Goal: Use online tool/utility: Utilize a website feature to perform a specific function

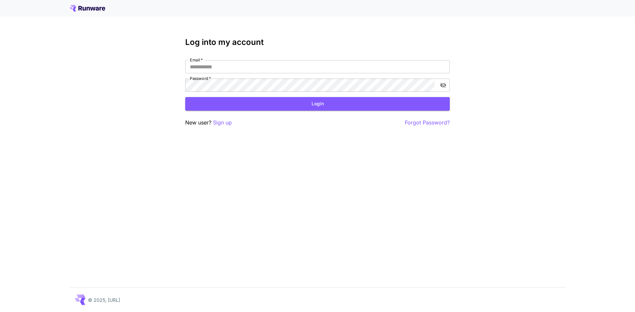
type input "**********"
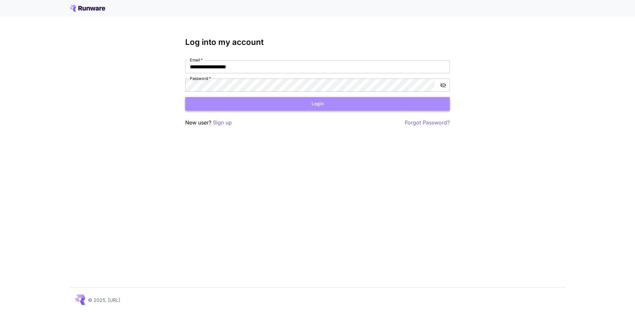
click at [322, 104] on button "Login" at bounding box center [317, 104] width 265 height 14
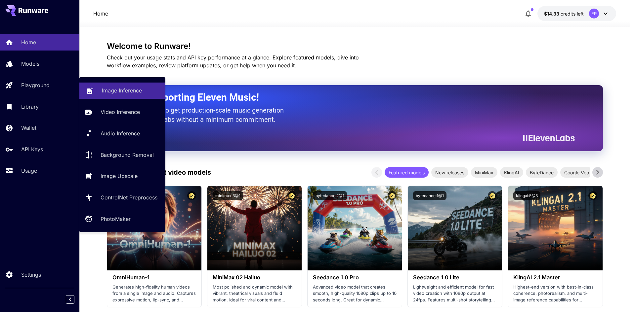
click at [105, 89] on p "Image Inference" at bounding box center [122, 91] width 40 height 8
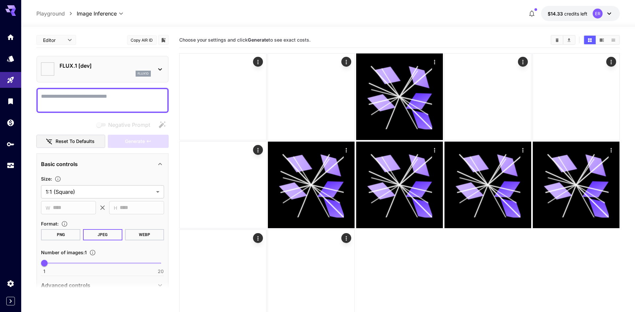
type input "**********"
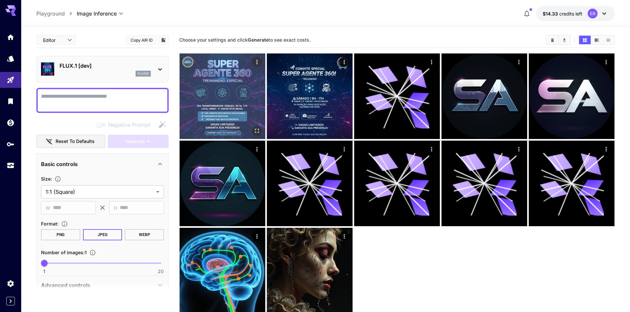
click at [226, 102] on img at bounding box center [223, 97] width 86 height 86
click at [215, 87] on img at bounding box center [223, 97] width 84 height 84
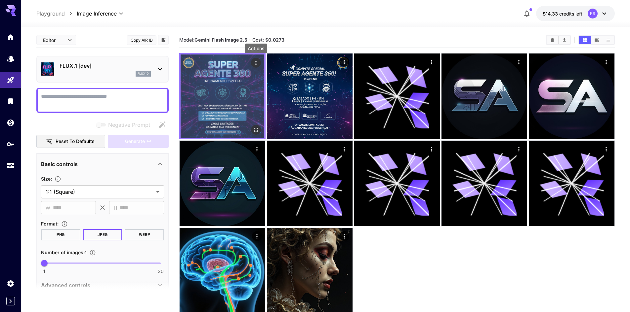
click at [254, 63] on icon "Actions" at bounding box center [256, 63] width 7 height 7
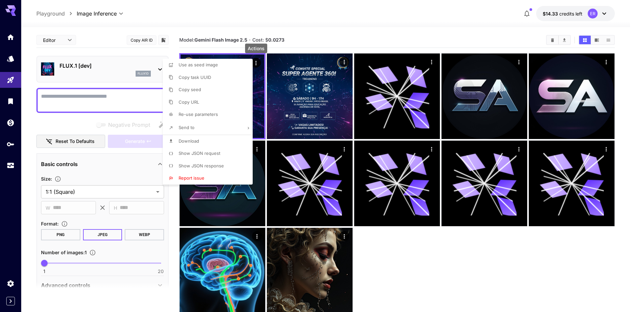
click at [205, 115] on span "Re-use parameters" at bounding box center [198, 114] width 39 height 5
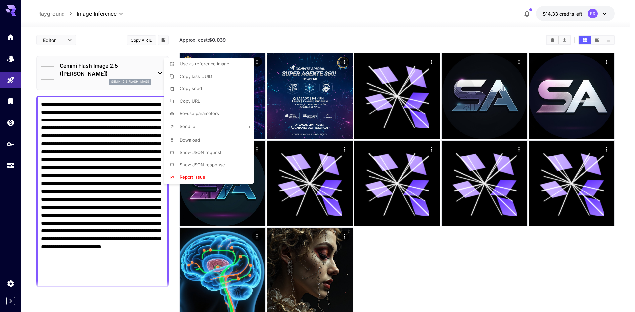
type textarea "**********"
click at [92, 79] on div at bounding box center [317, 156] width 635 height 312
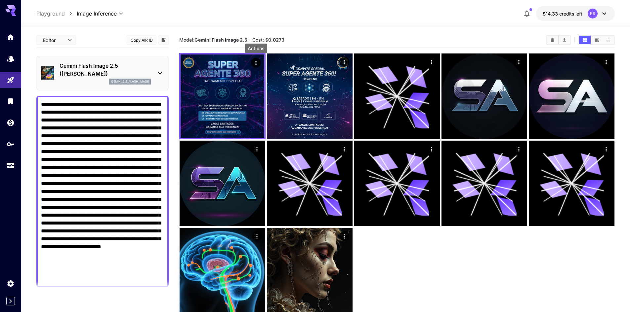
click at [97, 74] on p "Gemini Flash Image 2.5 ([PERSON_NAME])" at bounding box center [105, 70] width 91 height 16
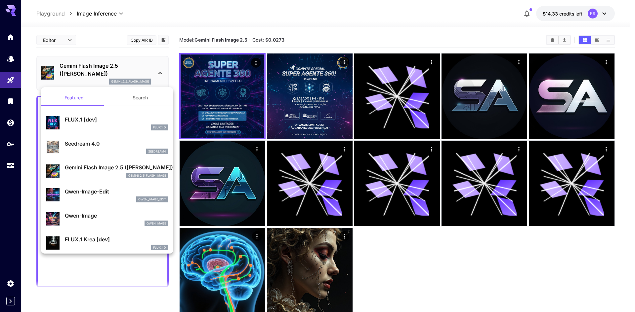
click at [94, 215] on p "Qwen-Image" at bounding box center [116, 216] width 103 height 8
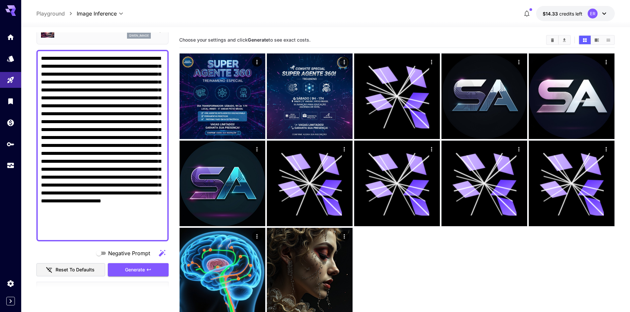
scroll to position [198, 0]
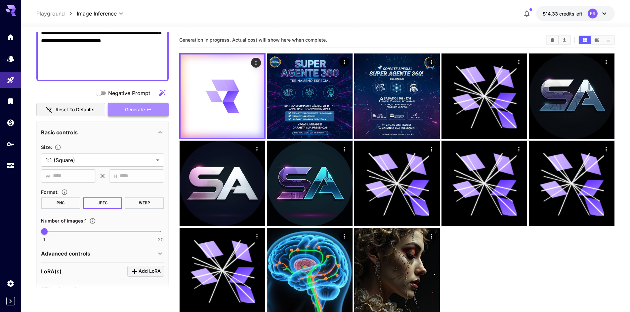
click at [132, 113] on span "Generate" at bounding box center [135, 110] width 20 height 8
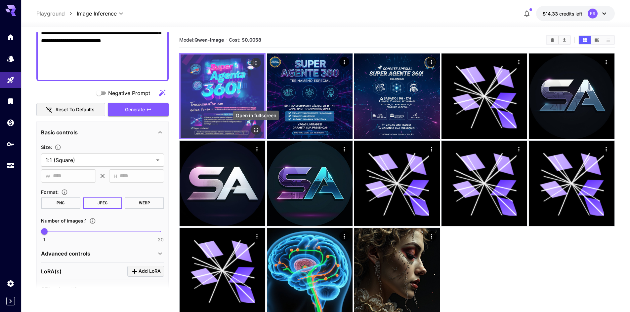
click at [257, 132] on icon "Open in fullscreen" at bounding box center [256, 130] width 7 height 7
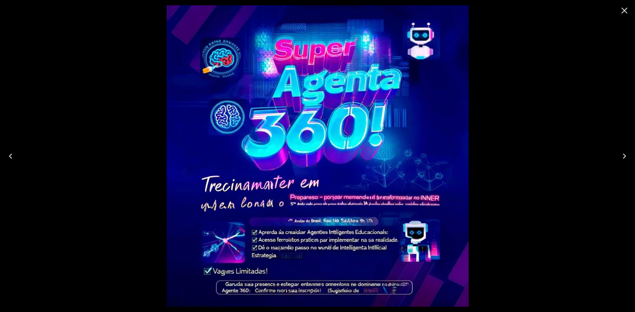
click at [624, 11] on icon "Close" at bounding box center [624, 11] width 6 height 6
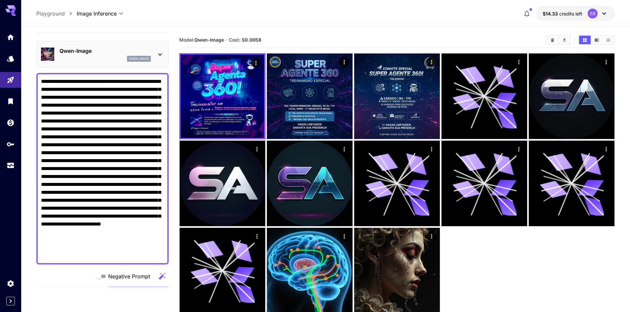
scroll to position [0, 0]
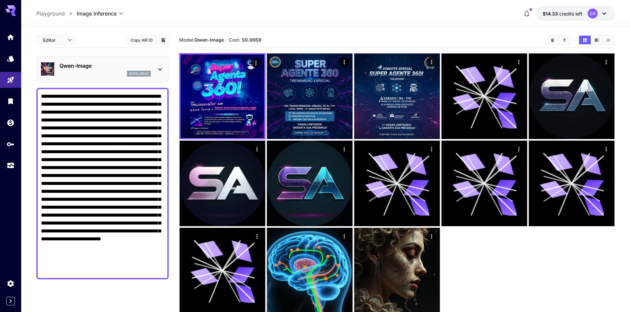
click at [112, 70] on div "Qwen-Image qwen_image" at bounding box center [105, 69] width 91 height 15
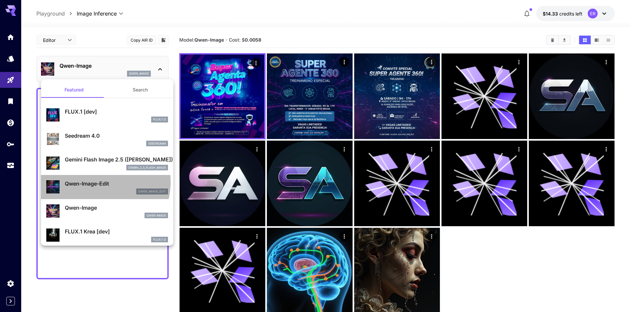
click at [96, 182] on p "Qwen-Image-Edit" at bounding box center [116, 184] width 103 height 8
type input "*"
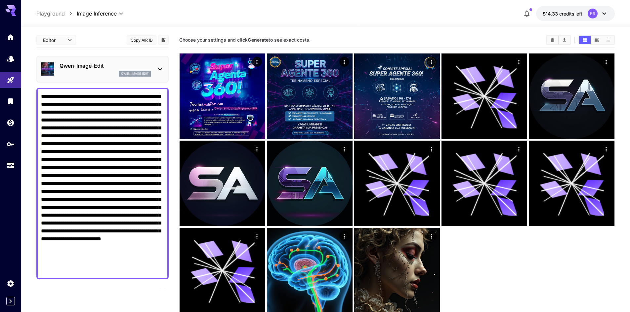
click at [85, 67] on p "Qwen-Image-Edit" at bounding box center [105, 66] width 91 height 8
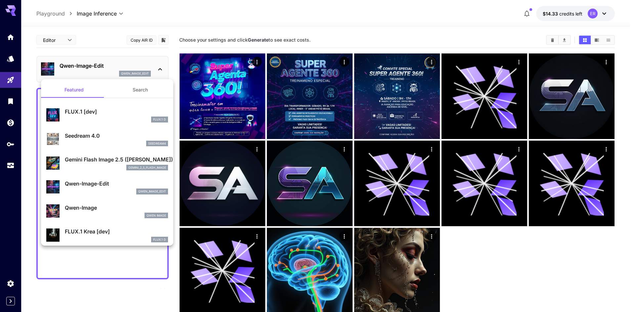
click at [78, 139] on p "Seedream 4.0" at bounding box center [116, 136] width 103 height 8
type input "**********"
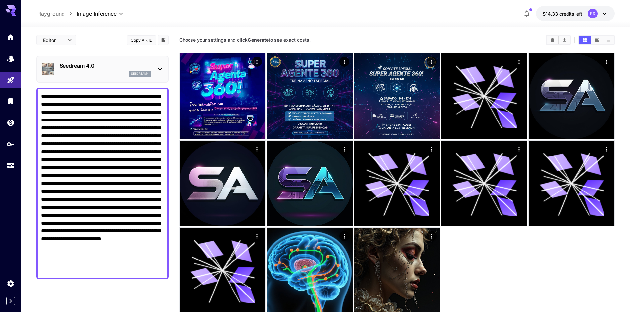
scroll to position [198, 0]
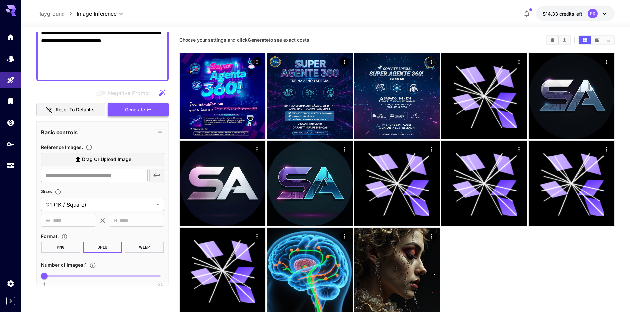
click at [141, 113] on span "Generate" at bounding box center [135, 110] width 20 height 8
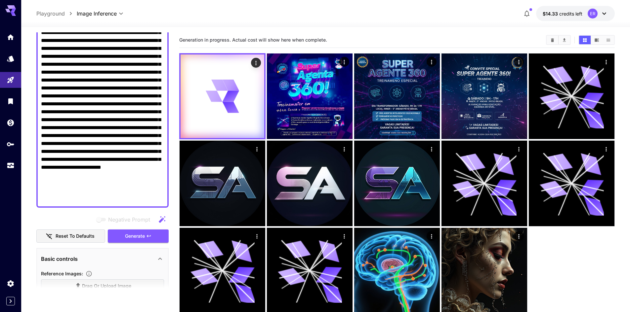
scroll to position [33, 0]
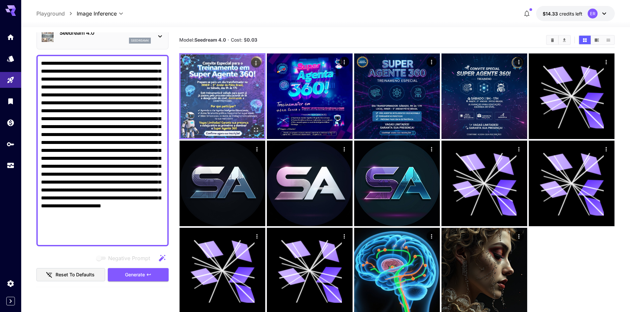
click at [228, 99] on img at bounding box center [223, 97] width 84 height 84
click at [219, 87] on img at bounding box center [223, 97] width 84 height 84
click at [256, 129] on icon "Open in fullscreen" at bounding box center [256, 130] width 7 height 7
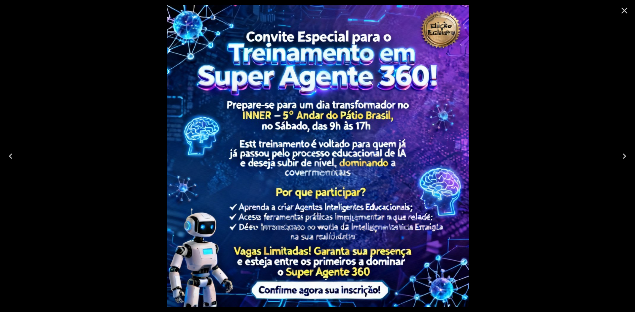
click at [623, 11] on icon "Close" at bounding box center [624, 10] width 11 height 11
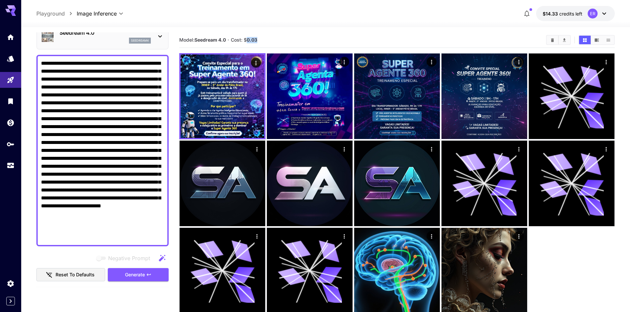
drag, startPoint x: 259, startPoint y: 39, endPoint x: 247, endPoint y: 39, distance: 11.2
click at [247, 39] on section "Model: Seedream 4.0 · Cost: $ 0.03" at bounding box center [359, 40] width 361 height 8
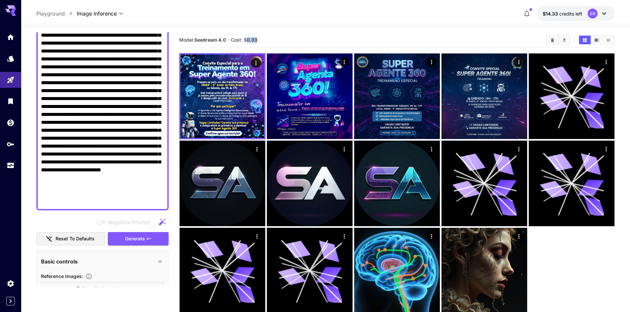
scroll to position [0, 0]
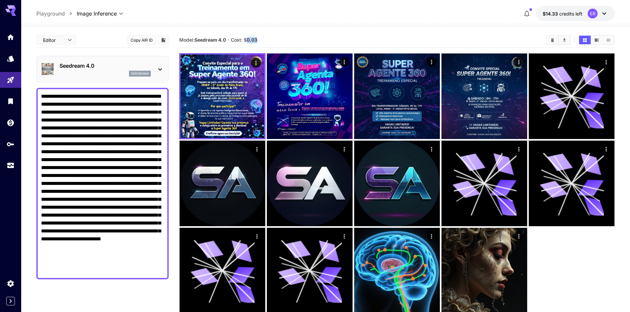
click at [161, 68] on icon at bounding box center [160, 69] width 8 height 8
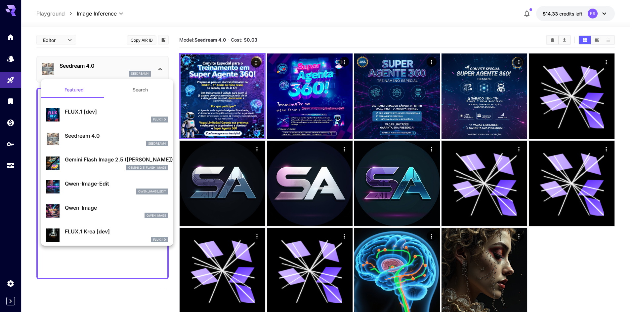
click at [300, 24] on div at bounding box center [317, 156] width 635 height 312
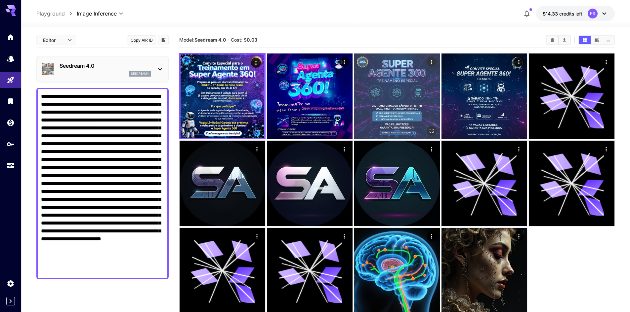
click at [409, 102] on img at bounding box center [397, 97] width 86 height 86
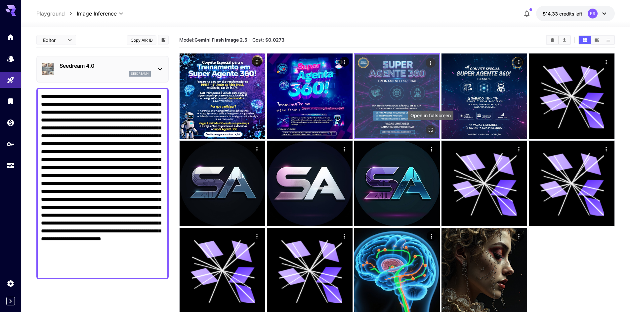
click at [430, 130] on icon "Open in fullscreen" at bounding box center [430, 130] width 7 height 7
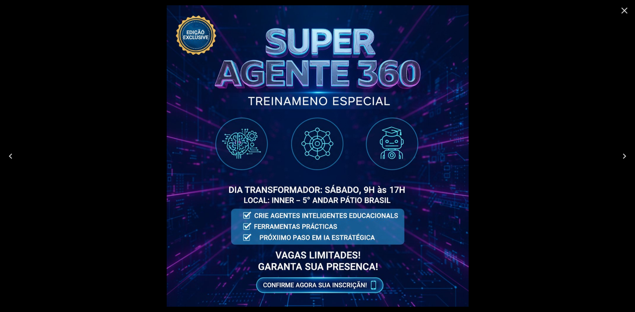
click at [624, 9] on icon "Close" at bounding box center [624, 10] width 11 height 11
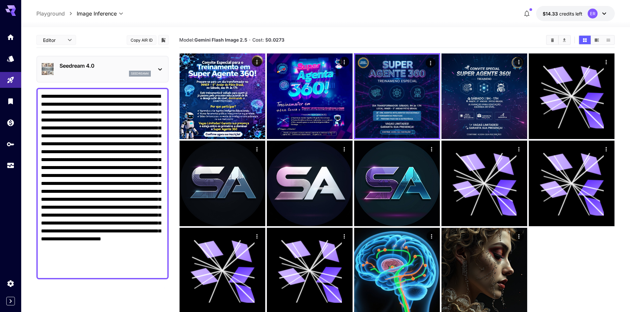
click at [93, 62] on p "Seedream 4.0" at bounding box center [105, 66] width 91 height 8
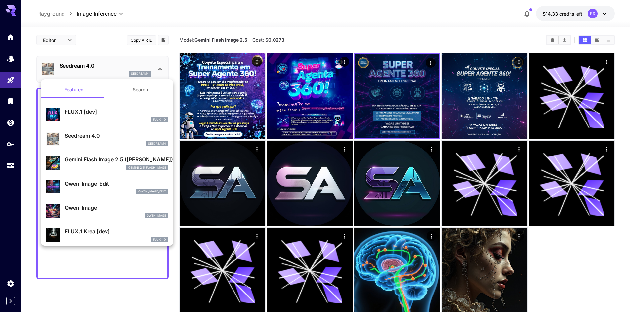
click at [93, 62] on div at bounding box center [317, 156] width 635 height 312
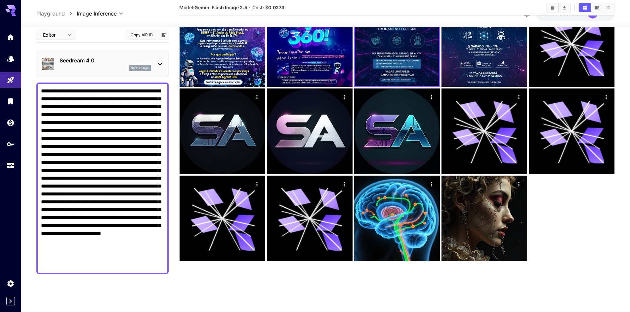
drag, startPoint x: 42, startPoint y: 97, endPoint x: 164, endPoint y: 273, distance: 214.6
click at [164, 273] on div at bounding box center [102, 178] width 132 height 192
paste textarea "**********"
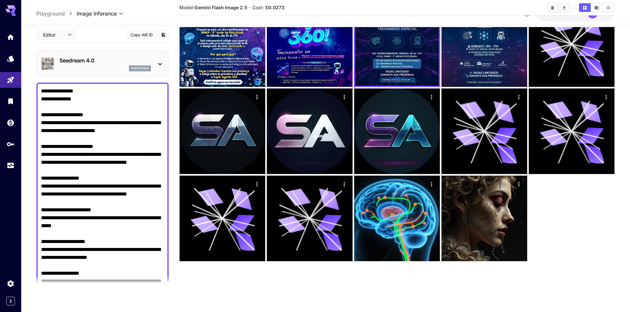
drag, startPoint x: 43, startPoint y: 90, endPoint x: 112, endPoint y: 135, distance: 82.3
click at [43, 89] on textarea "**********" at bounding box center [102, 214] width 123 height 254
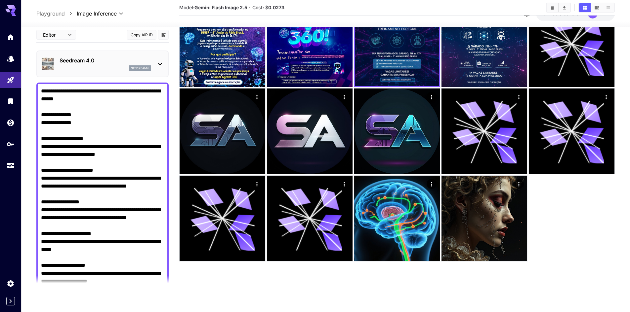
click at [69, 113] on textarea "**********" at bounding box center [102, 226] width 123 height 278
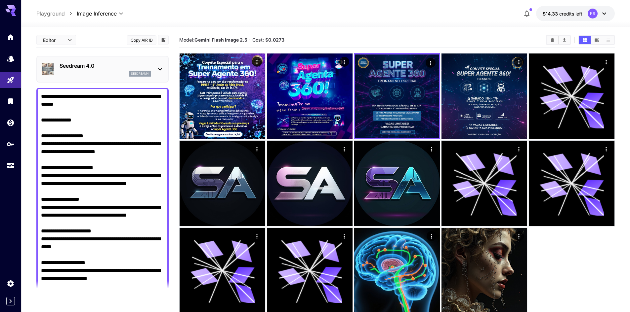
drag, startPoint x: 107, startPoint y: 151, endPoint x: 33, endPoint y: 84, distance: 100.0
click at [33, 84] on section "**********" at bounding box center [325, 196] width 609 height 338
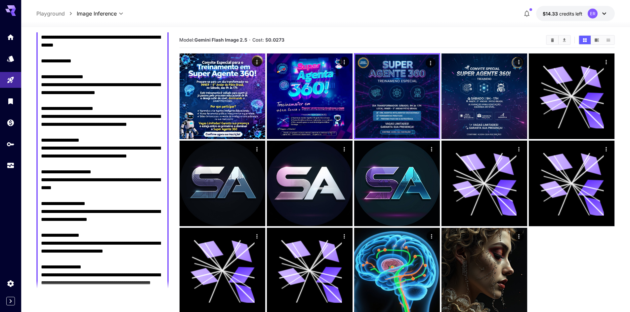
scroll to position [165, 0]
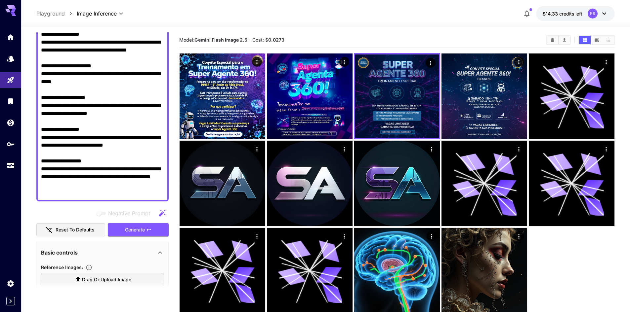
click at [69, 172] on textarea "**********" at bounding box center [102, 62] width 123 height 270
click at [87, 168] on textarea "**********" at bounding box center [102, 62] width 123 height 270
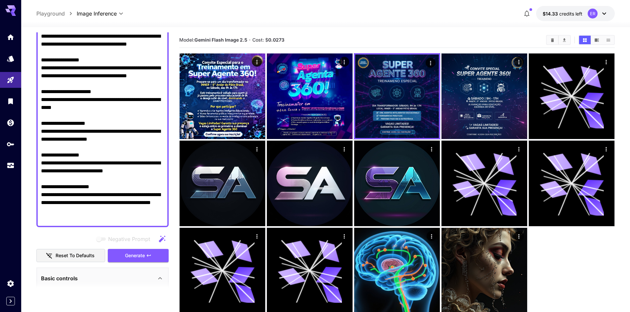
scroll to position [209, 0]
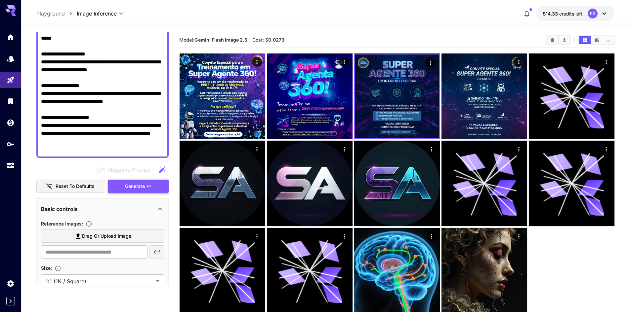
click at [133, 190] on span "Generate" at bounding box center [135, 187] width 20 height 8
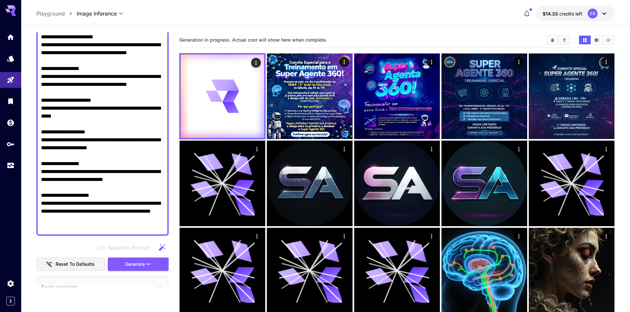
scroll to position [0, 0]
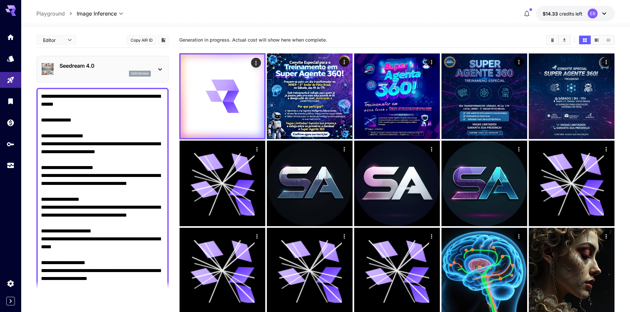
drag, startPoint x: 95, startPoint y: 149, endPoint x: 40, endPoint y: 100, distance: 74.0
click at [40, 100] on div "**********" at bounding box center [102, 227] width 132 height 279
click at [100, 107] on textarea "**********" at bounding box center [102, 228] width 123 height 270
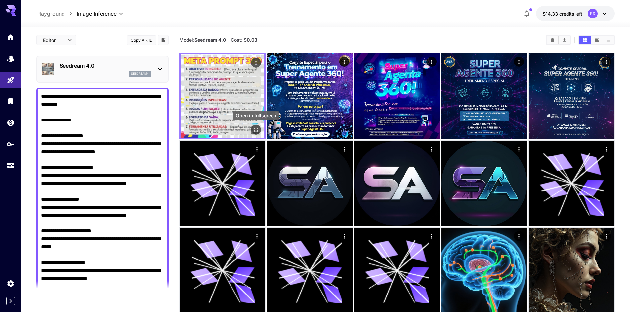
type textarea "**********"
click at [255, 130] on icon "Open in fullscreen" at bounding box center [256, 130] width 7 height 7
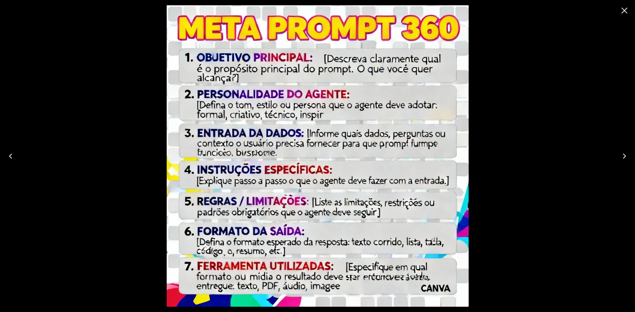
click at [626, 12] on icon "Close" at bounding box center [624, 11] width 6 height 6
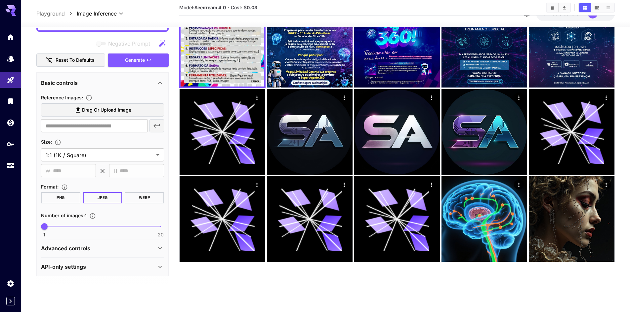
scroll to position [52, 0]
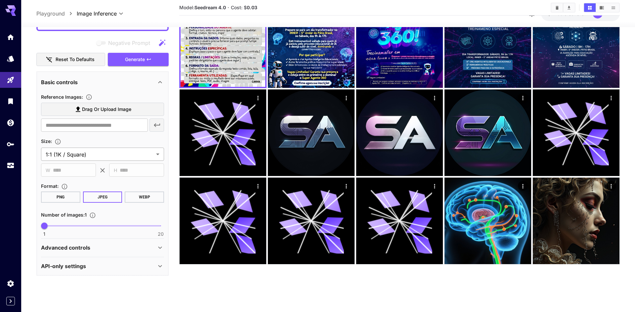
click at [78, 154] on body "**********" at bounding box center [317, 130] width 635 height 365
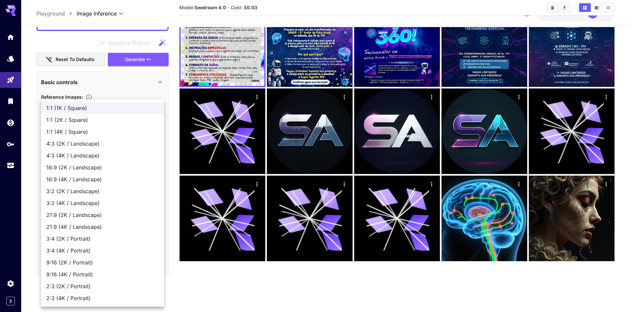
click at [77, 273] on span "9:16 (4K / Portrait)" at bounding box center [102, 275] width 112 height 8
type input "**********"
type input "****"
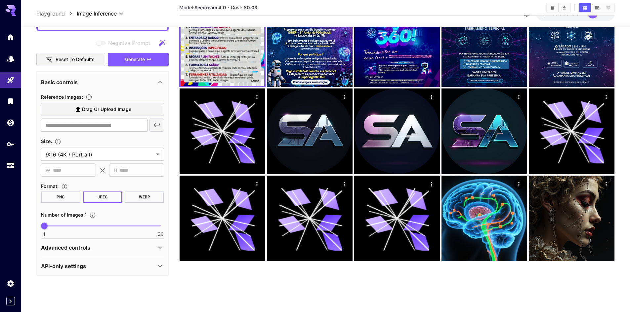
click at [94, 248] on div "Advanced controls" at bounding box center [98, 248] width 115 height 8
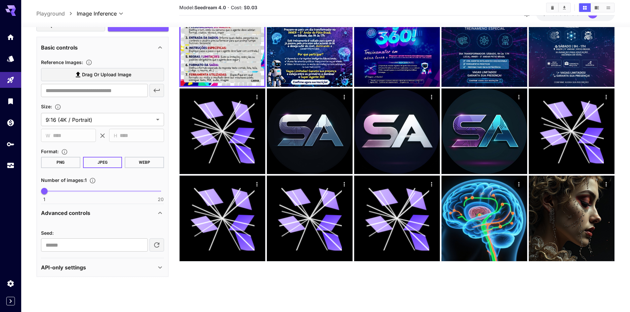
scroll to position [367, 0]
click at [96, 268] on div "API-only settings" at bounding box center [98, 266] width 115 height 8
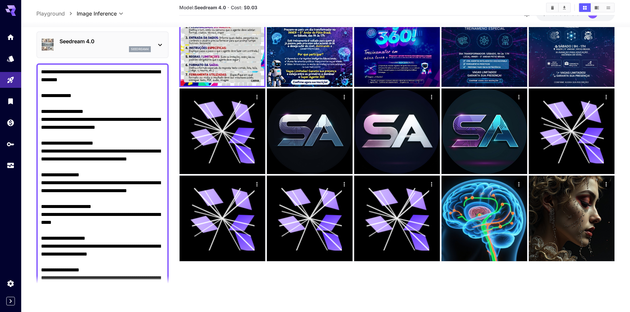
scroll to position [0, 0]
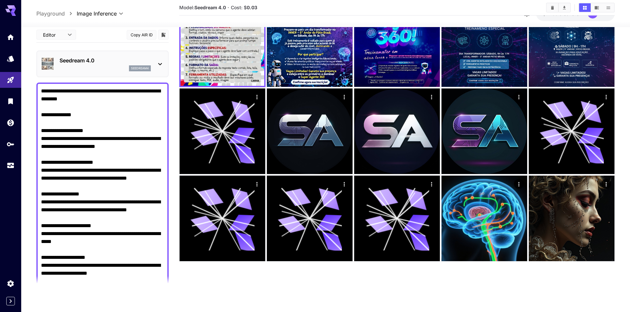
click at [100, 100] on textarea "**********" at bounding box center [102, 222] width 123 height 270
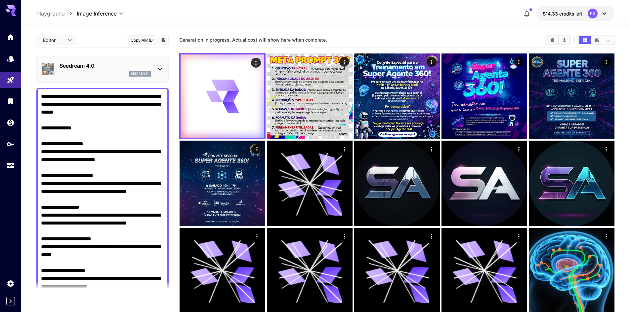
click at [90, 96] on textarea "**********" at bounding box center [102, 232] width 123 height 278
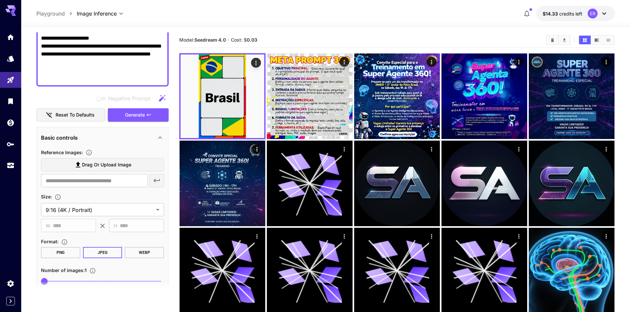
scroll to position [331, 0]
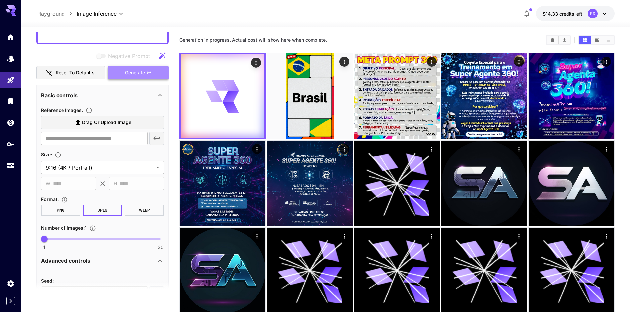
click at [136, 73] on span "Generate" at bounding box center [135, 73] width 20 height 8
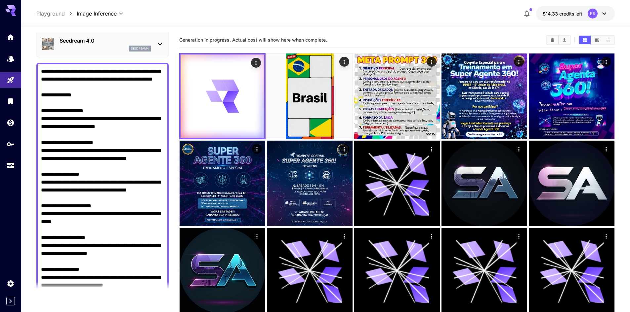
scroll to position [0, 0]
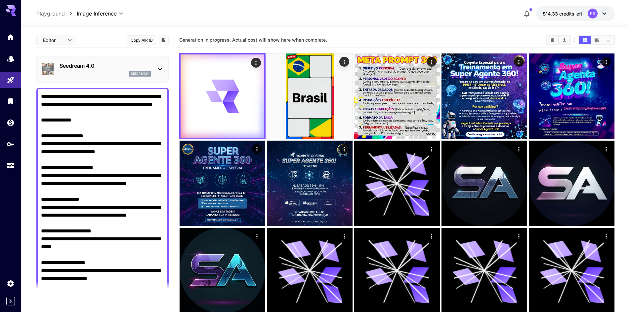
drag, startPoint x: 88, startPoint y: 104, endPoint x: 92, endPoint y: 112, distance: 8.9
click at [92, 112] on textarea "**********" at bounding box center [102, 232] width 123 height 278
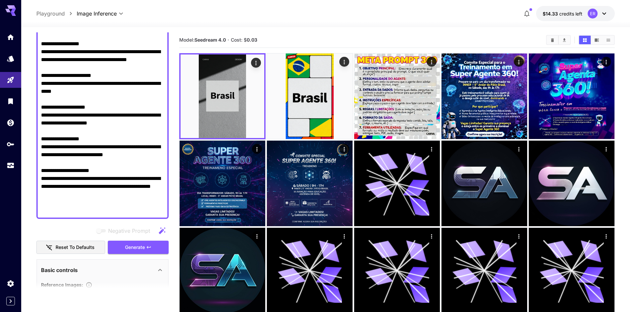
scroll to position [165, 0]
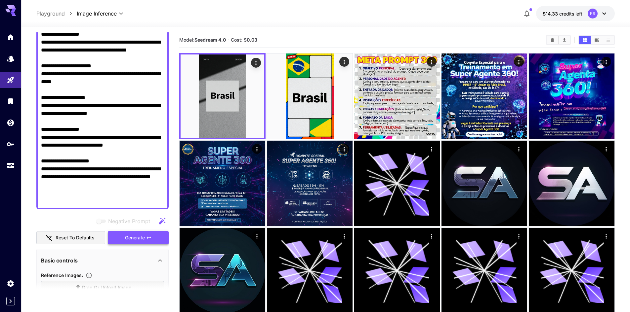
type textarea "**********"
click at [137, 240] on span "Generate" at bounding box center [135, 238] width 20 height 8
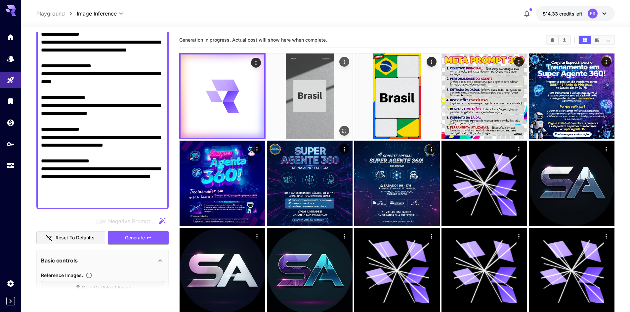
click at [317, 101] on img at bounding box center [310, 97] width 86 height 86
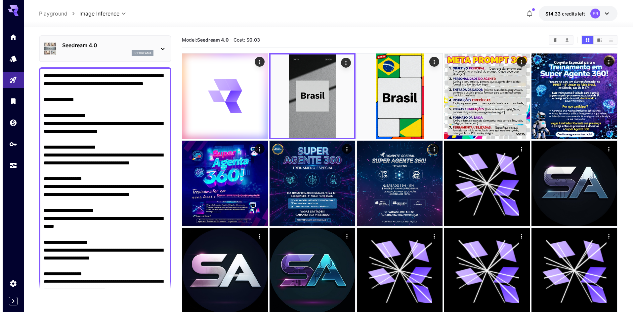
scroll to position [0, 0]
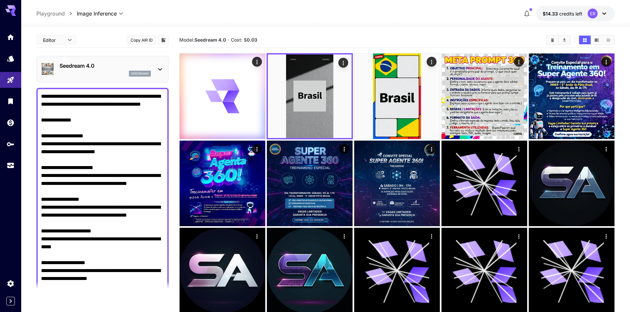
click at [86, 70] on div "Seedream 4.0 seedream4" at bounding box center [105, 69] width 91 height 15
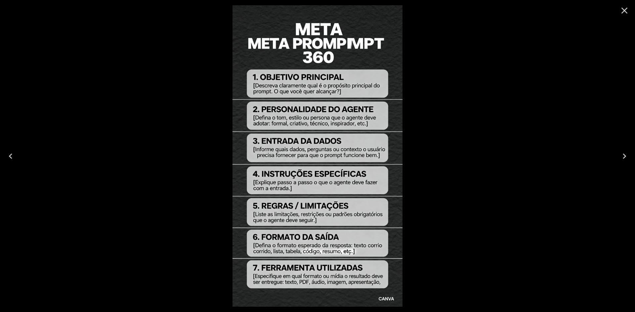
click at [623, 12] on icon "Close" at bounding box center [624, 11] width 6 height 6
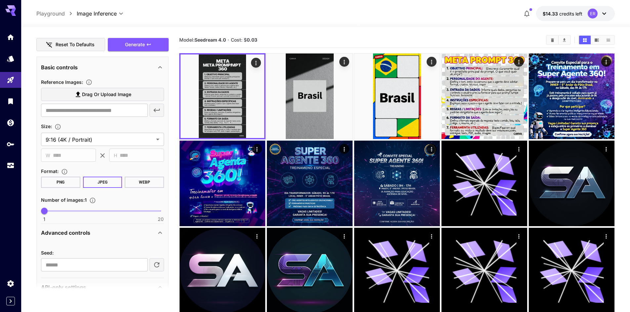
scroll to position [364, 0]
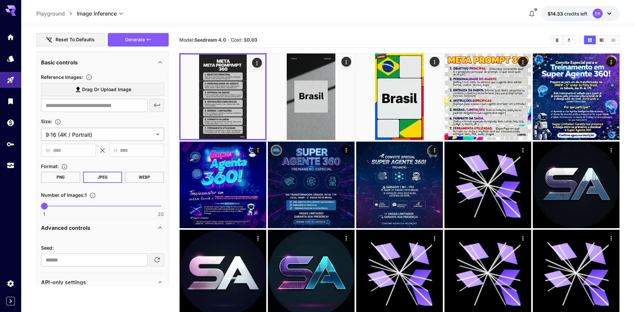
click at [106, 133] on body "**********" at bounding box center [317, 212] width 635 height 425
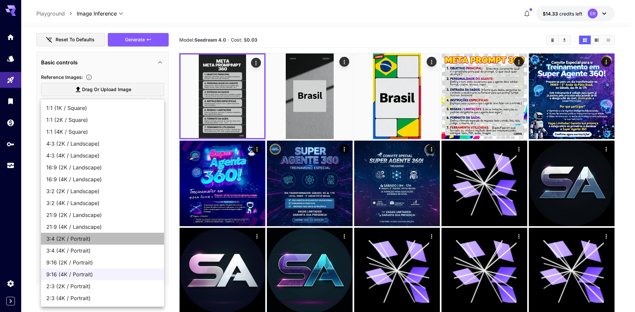
click at [72, 239] on span "3:4 (2K / Portrait)" at bounding box center [102, 239] width 112 height 8
type input "**********"
type input "****"
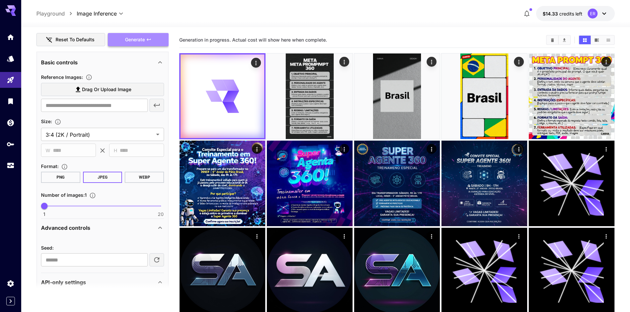
click at [139, 38] on span "Generate" at bounding box center [135, 40] width 20 height 8
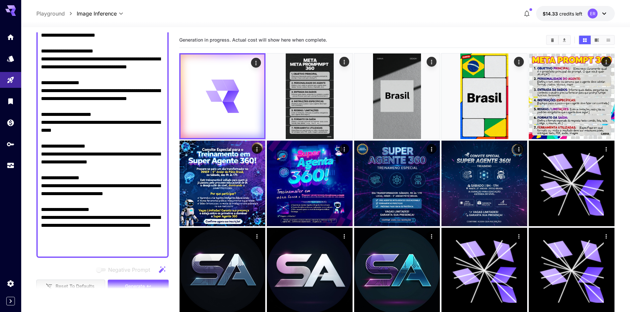
scroll to position [132, 0]
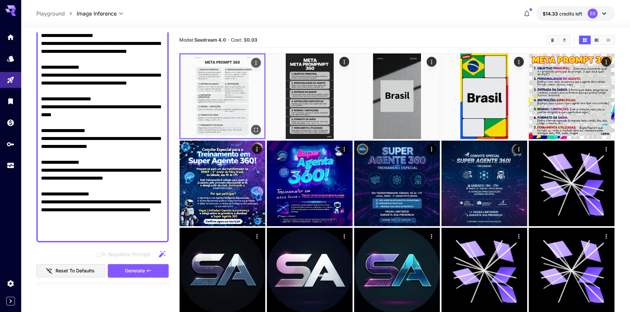
click at [241, 107] on img at bounding box center [223, 97] width 84 height 84
click at [257, 131] on icon "Open in fullscreen" at bounding box center [256, 130] width 7 height 7
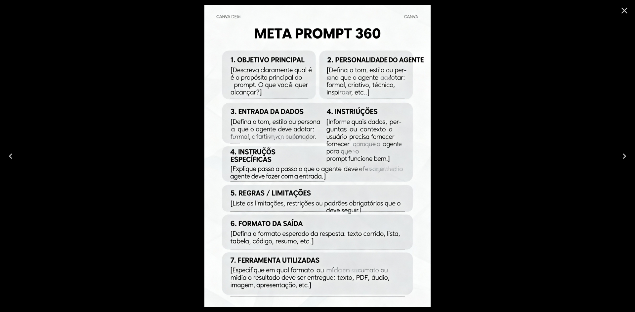
click at [467, 15] on div at bounding box center [317, 156] width 635 height 312
click at [625, 10] on icon "Close" at bounding box center [624, 11] width 6 height 6
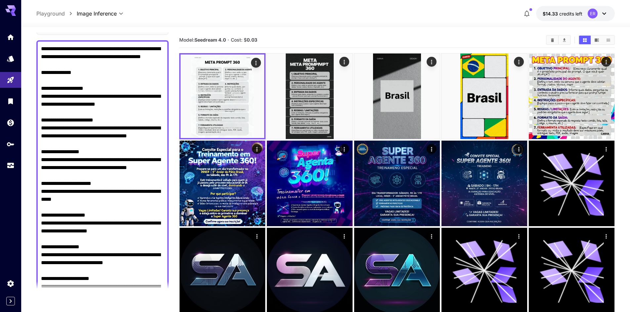
scroll to position [0, 0]
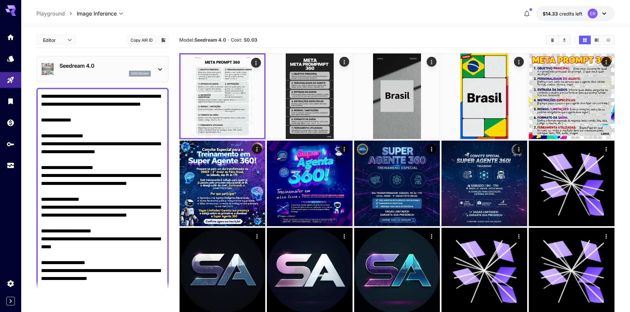
click at [95, 70] on div "Seedream 4.0 seedream4" at bounding box center [105, 69] width 91 height 15
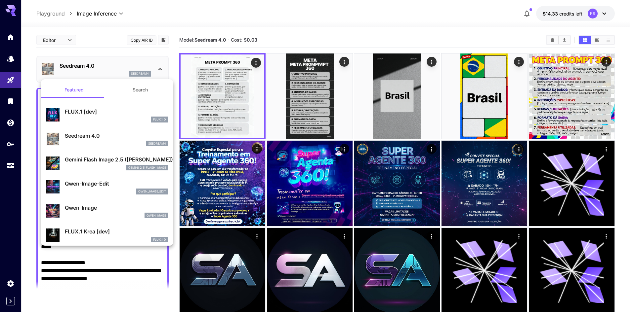
click at [93, 164] on div "Gemini Flash Image 2.5 ([PERSON_NAME]) gemini_2_5_flash_image" at bounding box center [116, 163] width 103 height 15
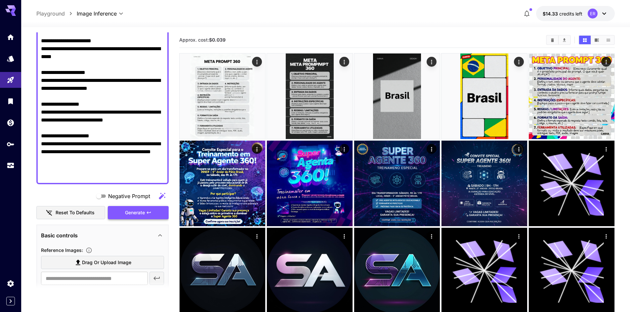
scroll to position [265, 0]
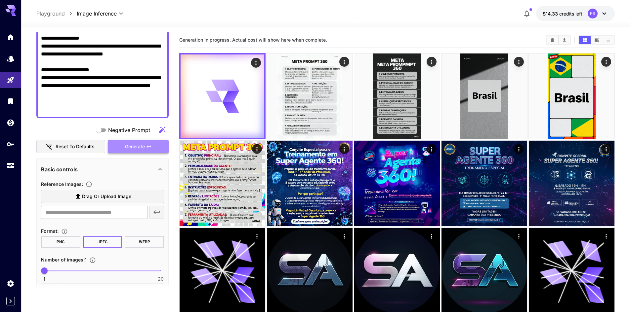
click at [133, 149] on span "Generate" at bounding box center [135, 147] width 20 height 8
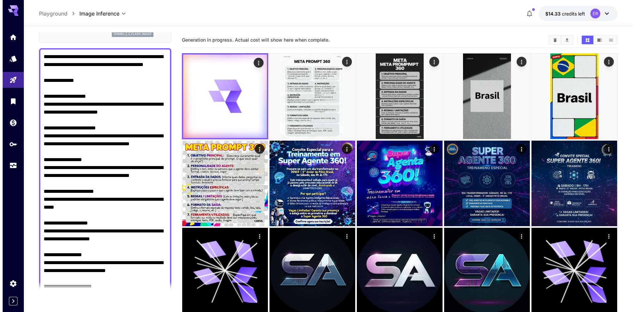
scroll to position [0, 0]
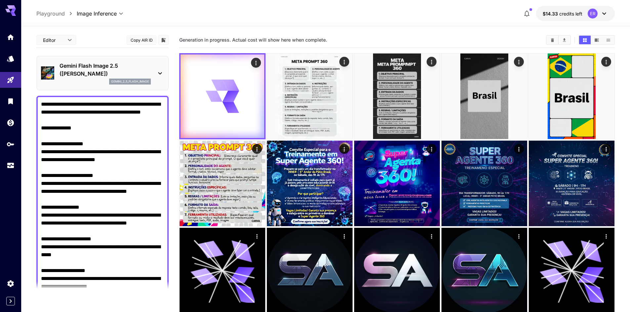
click at [103, 71] on p "Gemini Flash Image 2.5 ([PERSON_NAME])" at bounding box center [105, 70] width 91 height 16
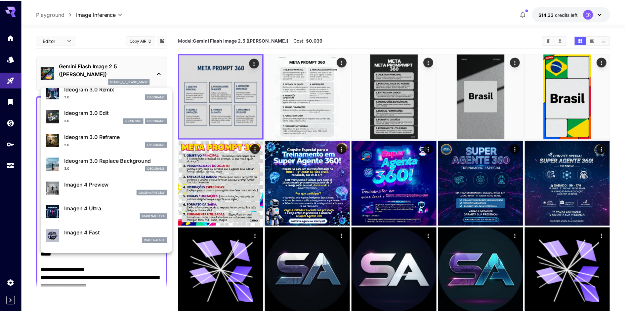
scroll to position [265, 0]
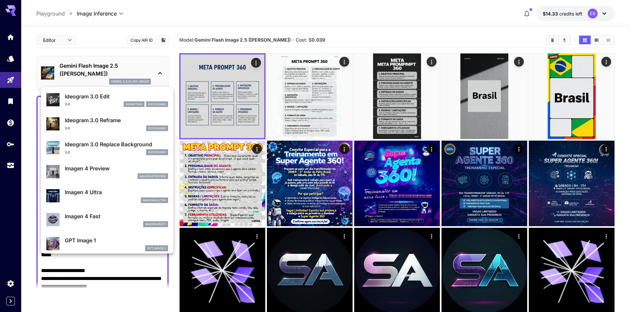
click at [241, 104] on div at bounding box center [317, 156] width 635 height 312
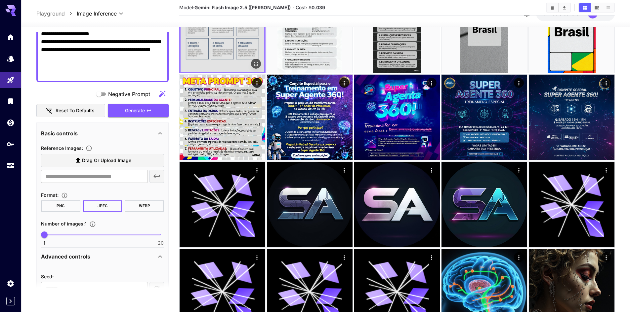
scroll to position [297, 0]
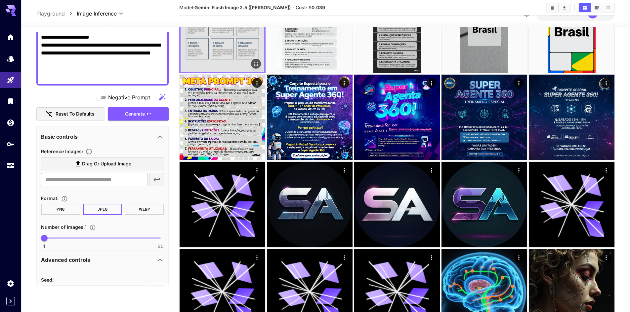
click at [221, 54] on img at bounding box center [223, 30] width 84 height 84
click at [224, 52] on img at bounding box center [223, 30] width 84 height 84
click at [255, 64] on icon "Open in fullscreen" at bounding box center [256, 64] width 7 height 7
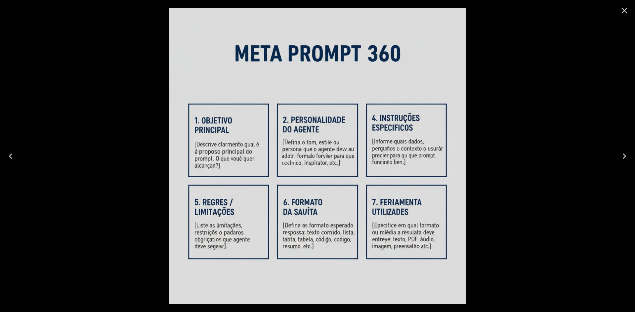
click at [480, 159] on div at bounding box center [317, 156] width 635 height 312
click at [623, 10] on icon "Close" at bounding box center [624, 10] width 11 height 11
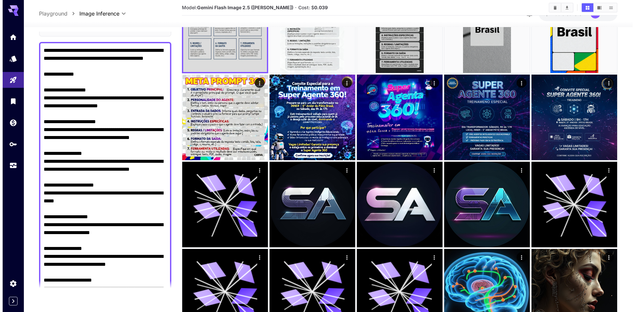
scroll to position [0, 0]
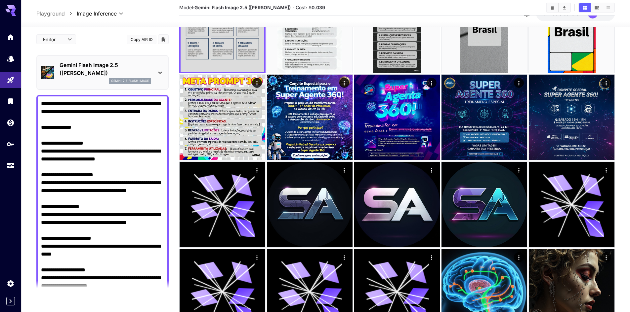
click at [132, 73] on p "Gemini Flash Image 2.5 ([PERSON_NAME])" at bounding box center [105, 69] width 91 height 16
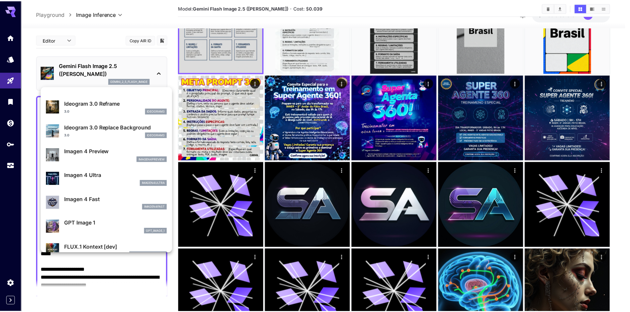
scroll to position [298, 0]
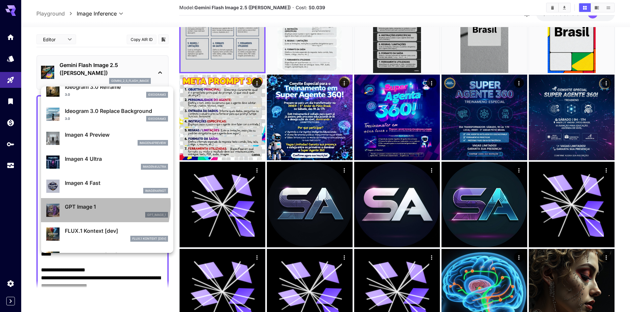
click at [85, 204] on p "GPT Image 1" at bounding box center [116, 207] width 103 height 8
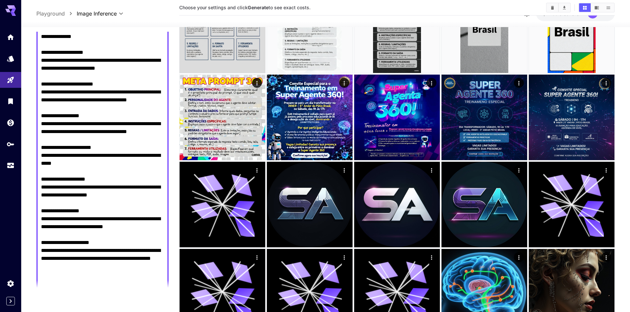
scroll to position [165, 0]
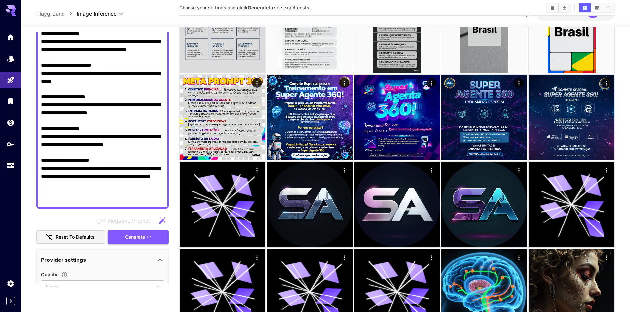
click at [136, 239] on span "Generate" at bounding box center [135, 237] width 20 height 8
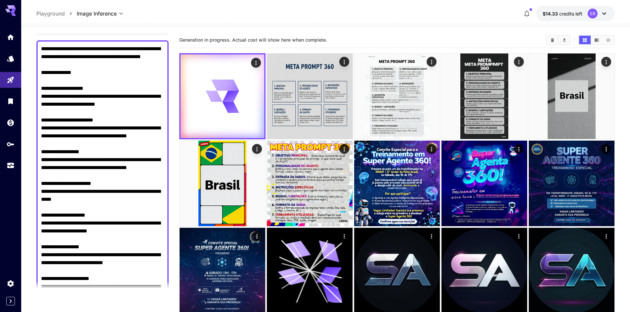
scroll to position [0, 0]
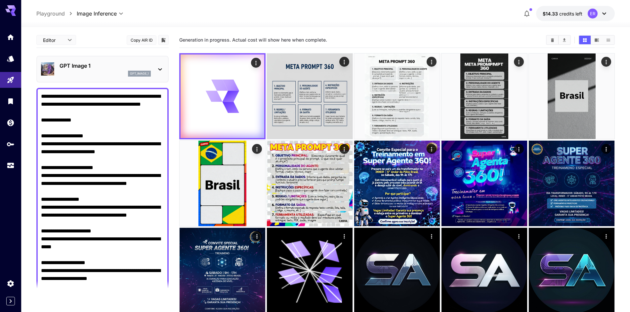
click at [113, 70] on div "GPT Image 1 gpt_image_1" at bounding box center [105, 69] width 91 height 15
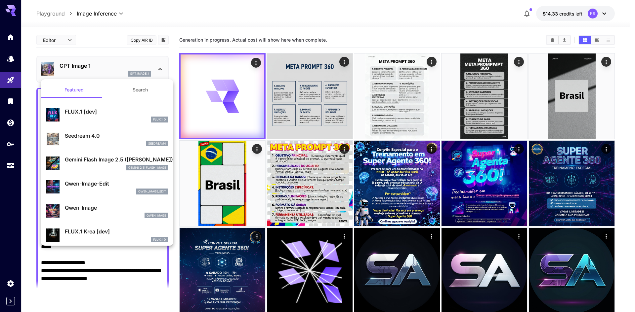
click at [84, 213] on div "Qwen Image" at bounding box center [116, 216] width 103 height 6
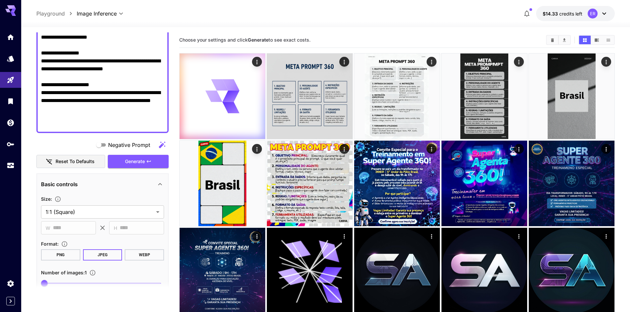
scroll to position [298, 0]
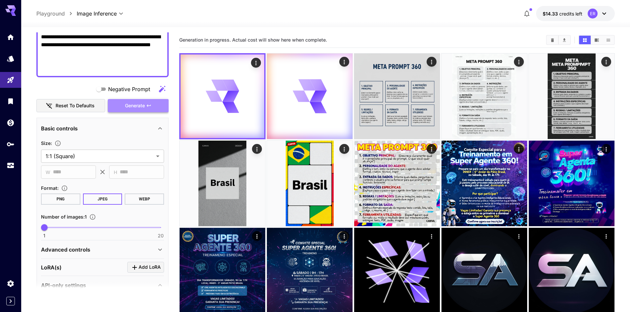
click at [135, 108] on span "Generate" at bounding box center [135, 106] width 20 height 8
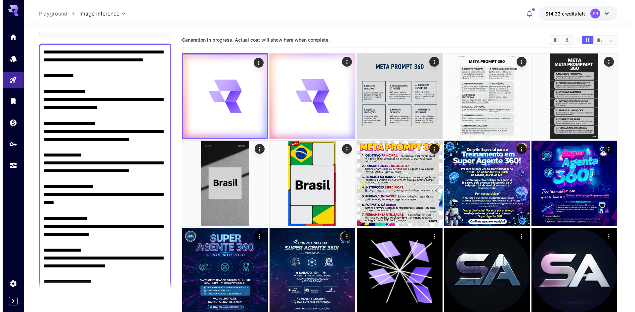
scroll to position [0, 0]
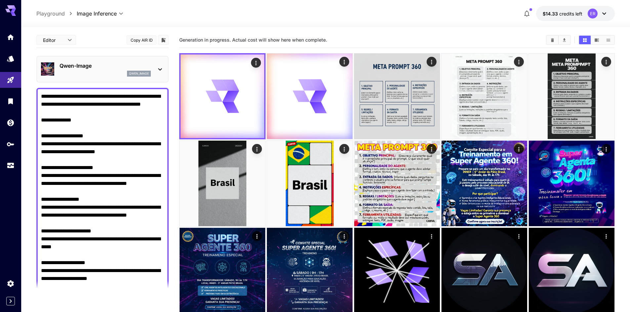
click at [107, 76] on div "qwen_image" at bounding box center [105, 74] width 91 height 6
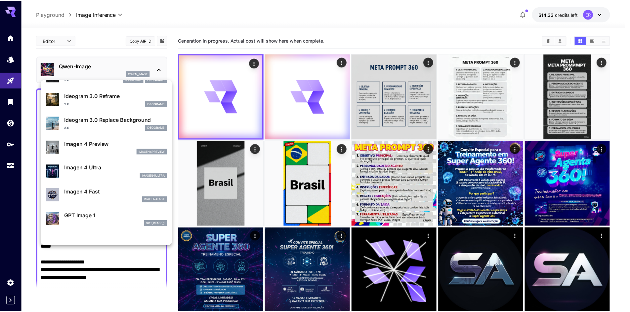
scroll to position [298, 0]
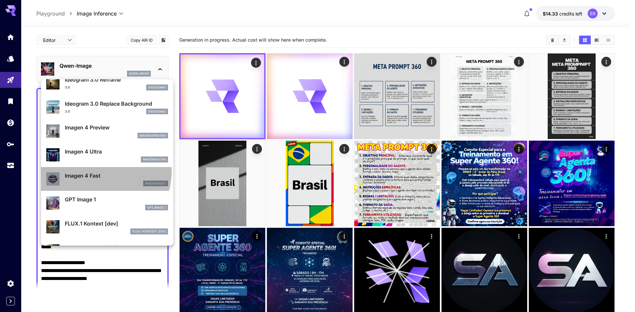
click at [103, 172] on p "Imagen 4 Fast" at bounding box center [116, 176] width 103 height 8
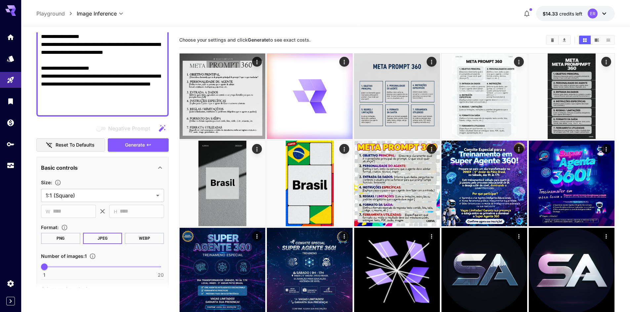
scroll to position [298, 0]
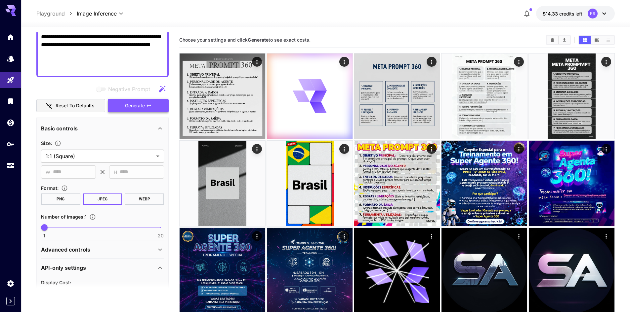
click at [129, 107] on span "Generate" at bounding box center [135, 106] width 20 height 8
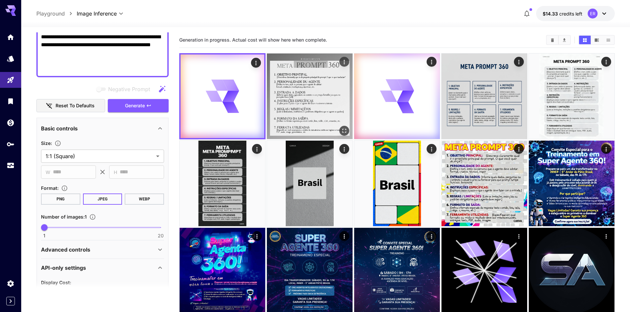
click at [301, 102] on img at bounding box center [310, 97] width 86 height 86
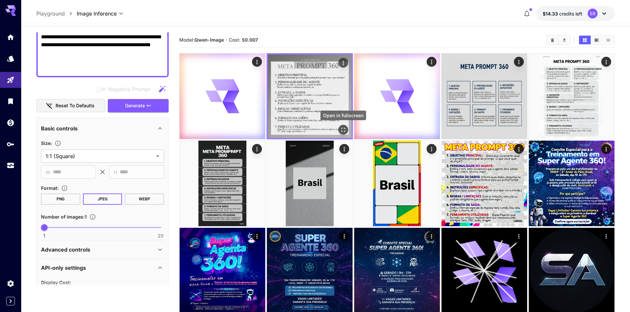
click at [344, 130] on icon "Open in fullscreen" at bounding box center [343, 130] width 7 height 7
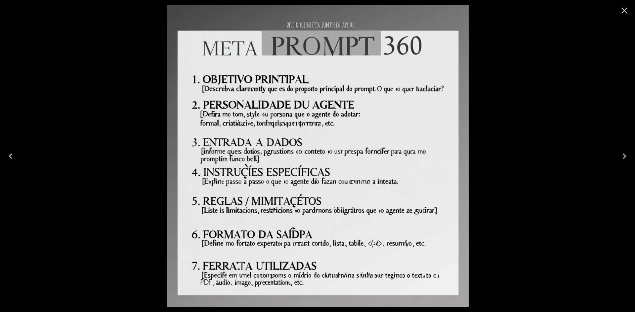
click at [535, 72] on div at bounding box center [317, 156] width 635 height 312
click at [625, 9] on icon "Close" at bounding box center [624, 10] width 11 height 11
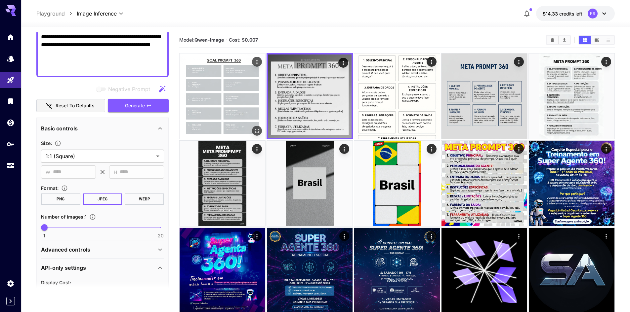
click at [236, 93] on img at bounding box center [223, 97] width 86 height 86
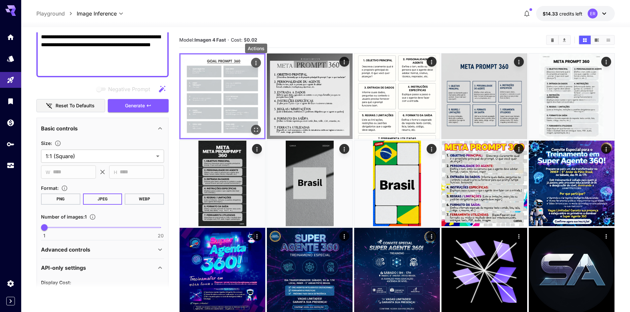
click at [253, 63] on icon "Actions" at bounding box center [256, 63] width 7 height 7
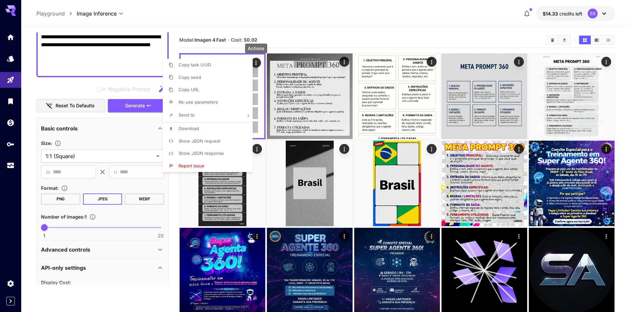
click at [254, 73] on div at bounding box center [317, 156] width 635 height 312
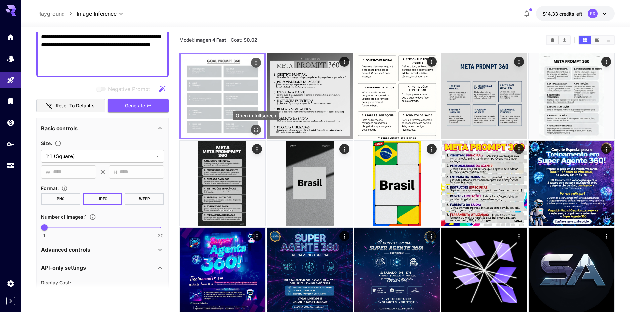
click at [255, 129] on icon "Open in fullscreen" at bounding box center [256, 130] width 7 height 7
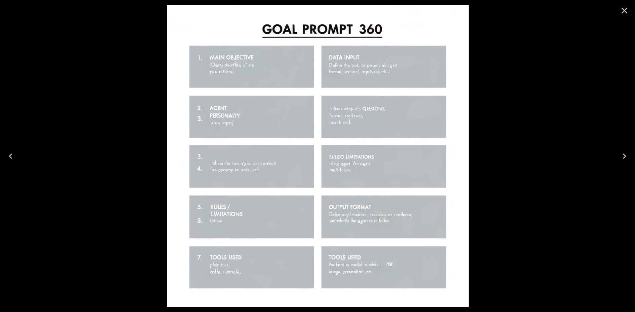
click at [621, 10] on icon "Close" at bounding box center [624, 10] width 11 height 11
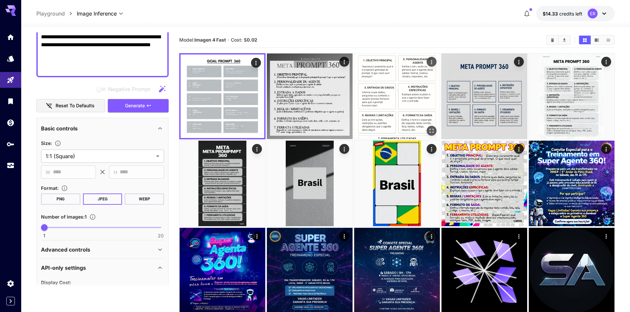
click at [392, 81] on img at bounding box center [397, 97] width 86 height 86
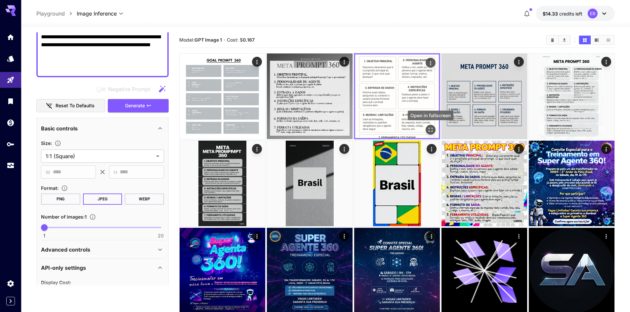
click at [430, 131] on icon "Open in fullscreen" at bounding box center [430, 130] width 7 height 7
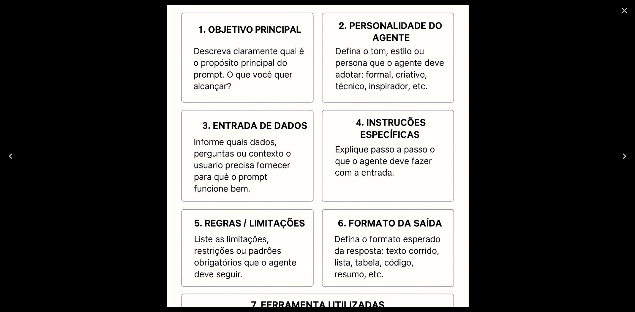
click at [413, 228] on img at bounding box center [318, 156] width 302 height 302
click at [621, 9] on icon "Close" at bounding box center [624, 10] width 11 height 11
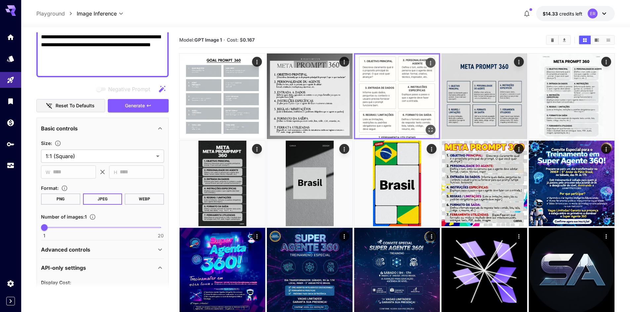
click at [400, 111] on img at bounding box center [397, 97] width 84 height 84
click at [410, 90] on img at bounding box center [397, 97] width 84 height 84
click at [431, 131] on icon "Open in fullscreen" at bounding box center [430, 130] width 7 height 7
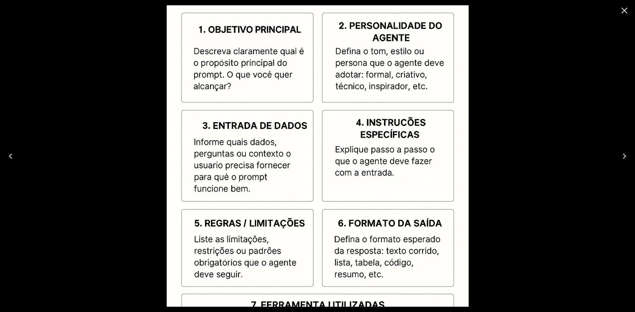
click at [624, 10] on icon "Close" at bounding box center [624, 11] width 6 height 6
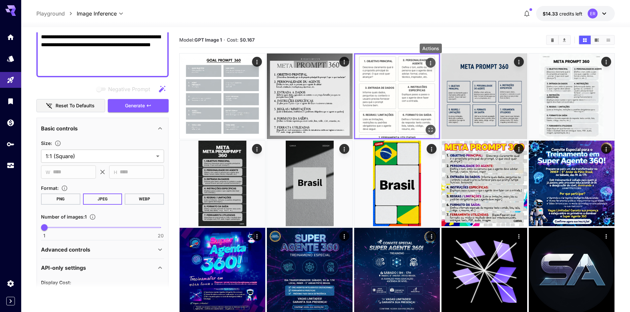
click at [430, 62] on icon "Actions" at bounding box center [430, 63] width 7 height 7
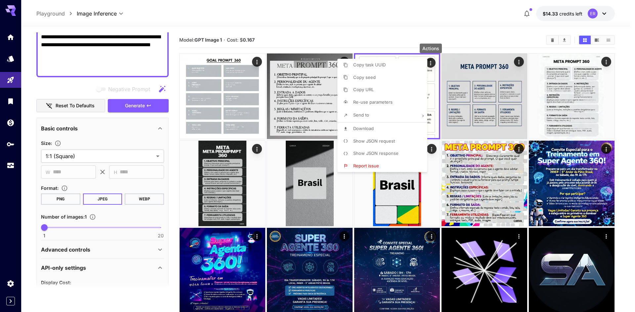
click at [433, 89] on div at bounding box center [317, 156] width 635 height 312
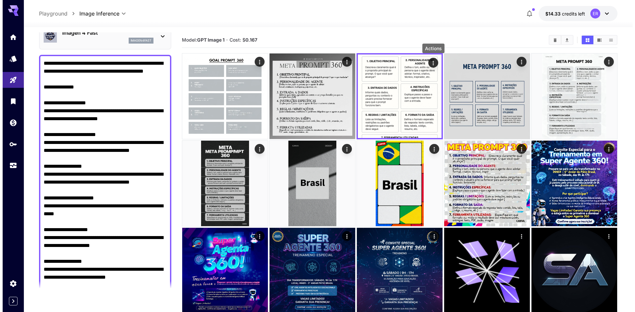
scroll to position [0, 0]
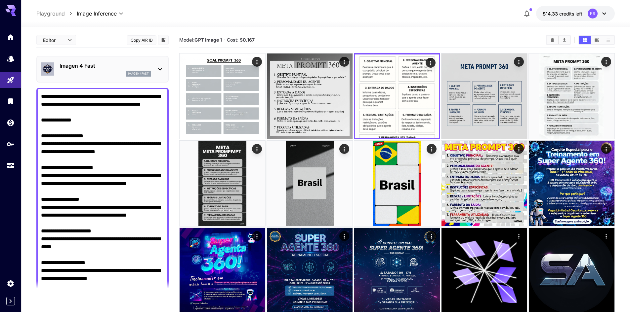
click at [117, 77] on div "Imagen 4 Fast imagen4fast" at bounding box center [102, 69] width 123 height 20
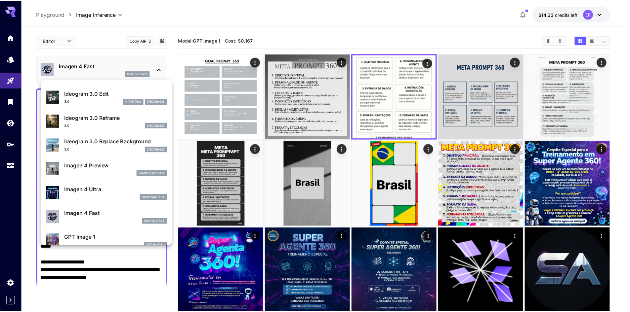
scroll to position [331, 0]
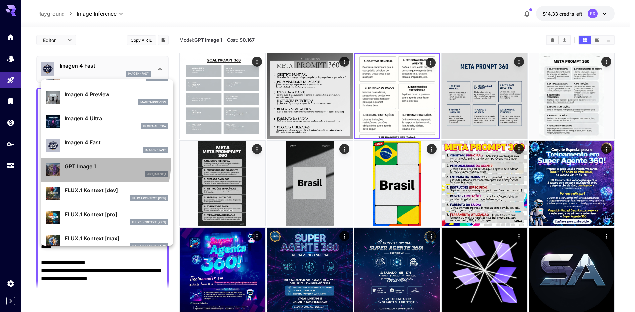
click at [96, 165] on p "GPT Image 1" at bounding box center [116, 167] width 103 height 8
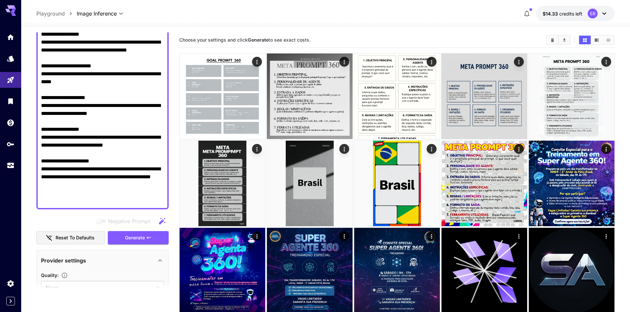
scroll to position [364, 0]
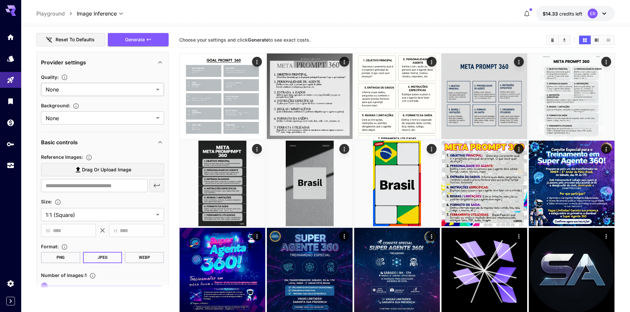
click at [103, 88] on body "**********" at bounding box center [315, 254] width 630 height 509
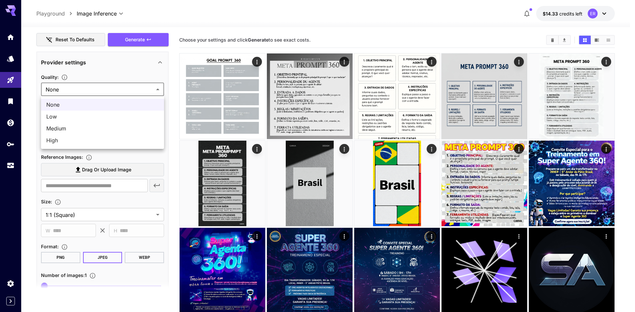
click at [85, 142] on span "High" at bounding box center [102, 141] width 112 height 8
type input "****"
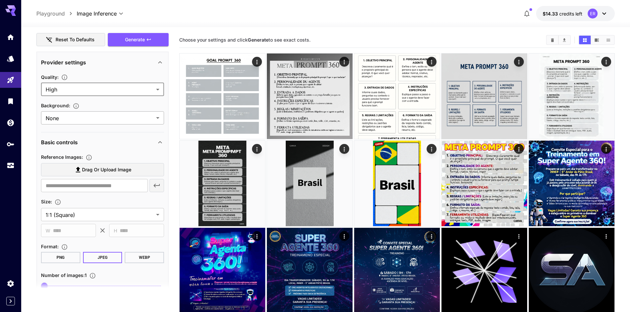
click at [93, 114] on body "**********" at bounding box center [315, 254] width 630 height 509
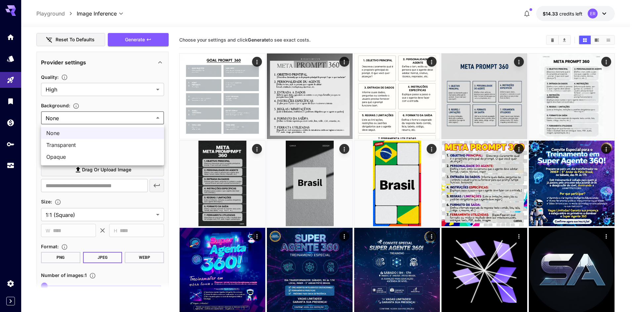
click at [93, 114] on div at bounding box center [317, 156] width 635 height 312
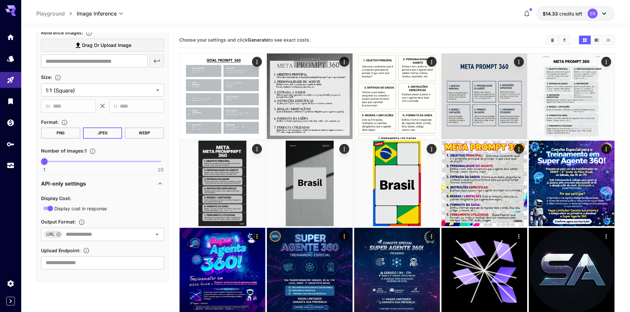
scroll to position [489, 0]
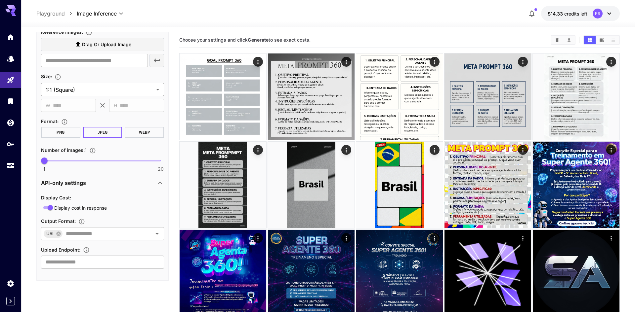
click at [87, 90] on body "**********" at bounding box center [317, 256] width 635 height 513
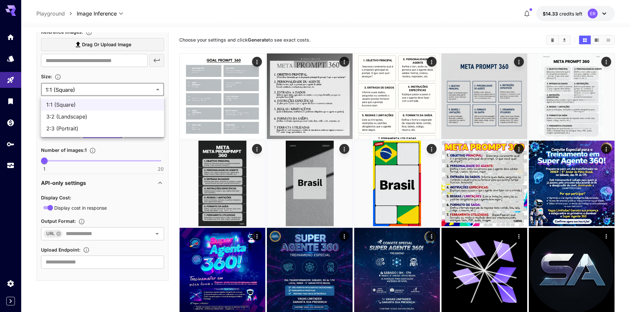
click at [80, 128] on span "2:3 (Portrait)" at bounding box center [102, 129] width 112 height 8
type input "**********"
type input "****"
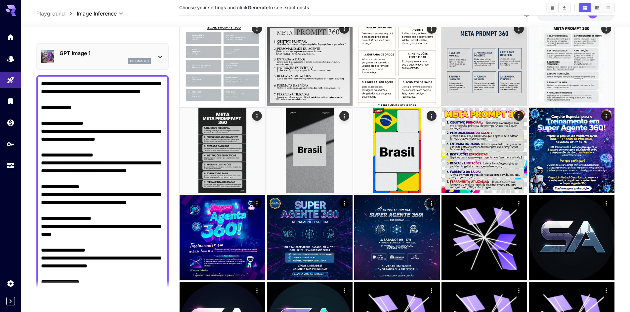
scroll to position [0, 0]
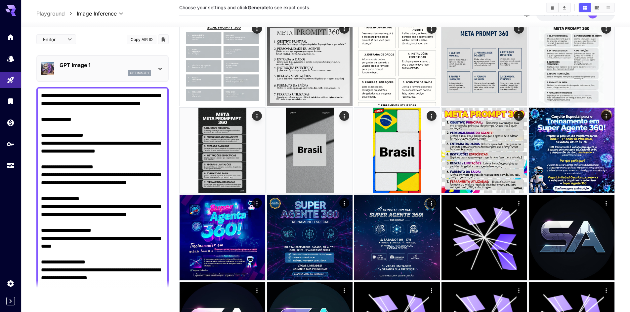
drag, startPoint x: 151, startPoint y: 96, endPoint x: 53, endPoint y: 105, distance: 98.3
click at [53, 105] on textarea "**********" at bounding box center [102, 231] width 123 height 278
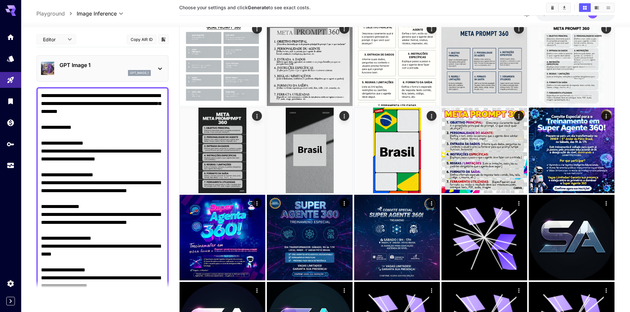
type textarea "**********"
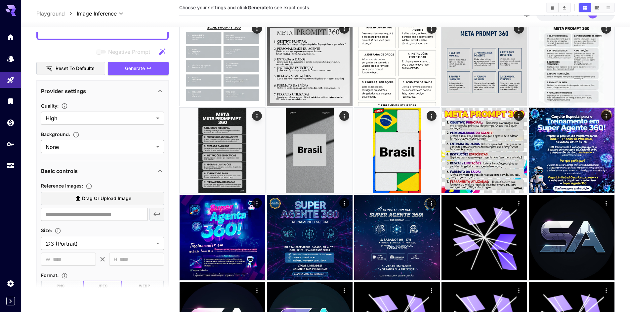
scroll to position [331, 0]
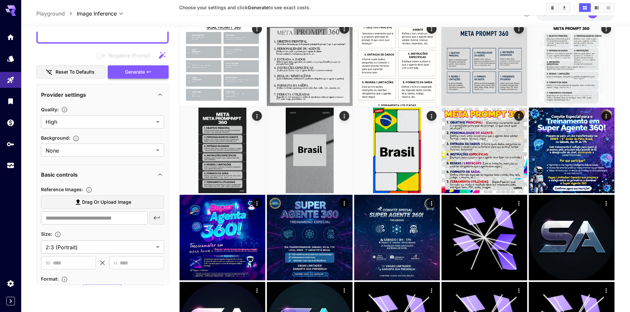
type textarea "**********"
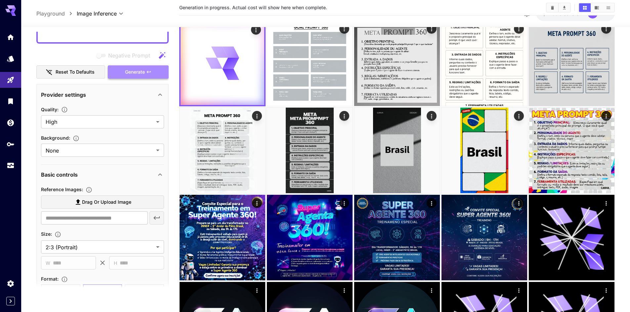
click at [123, 71] on button "Generate" at bounding box center [138, 72] width 61 height 14
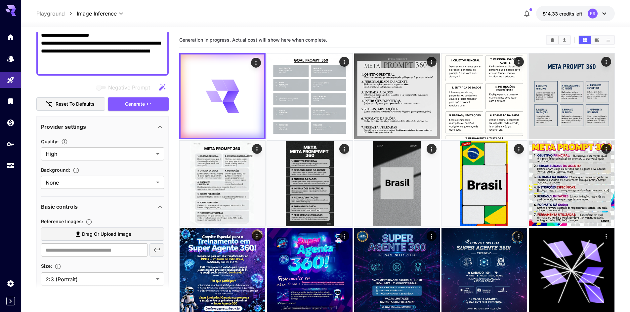
scroll to position [265, 0]
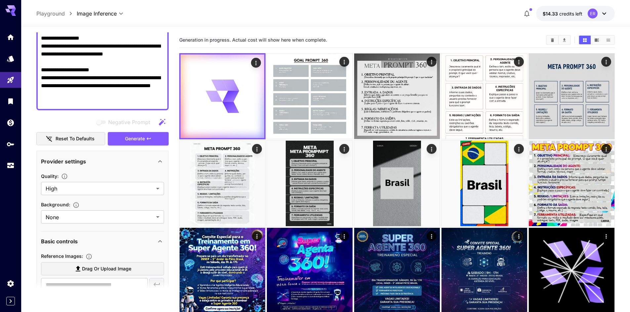
click at [174, 89] on main "**********" at bounding box center [325, 263] width 578 height 462
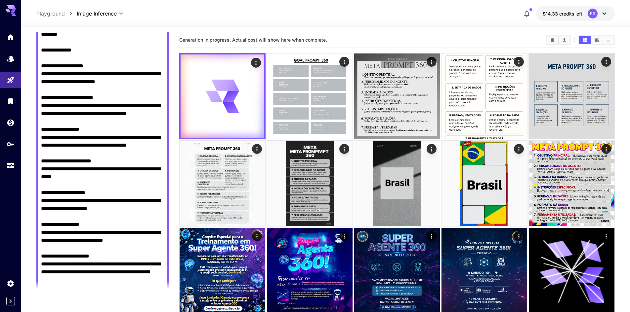
scroll to position [66, 0]
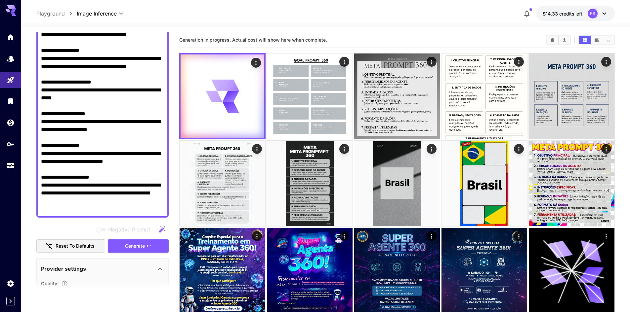
drag, startPoint x: 42, startPoint y: 61, endPoint x: 150, endPoint y: 295, distance: 257.5
click at [150, 295] on section "**********" at bounding box center [102, 164] width 132 height 265
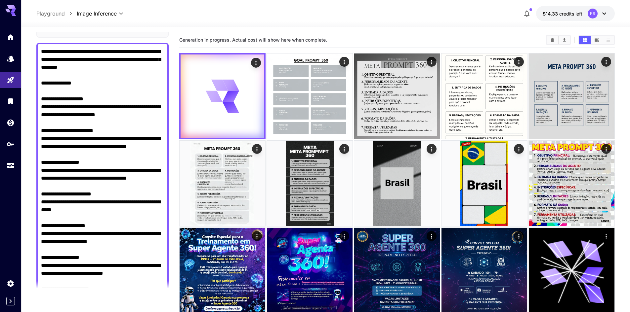
scroll to position [0, 0]
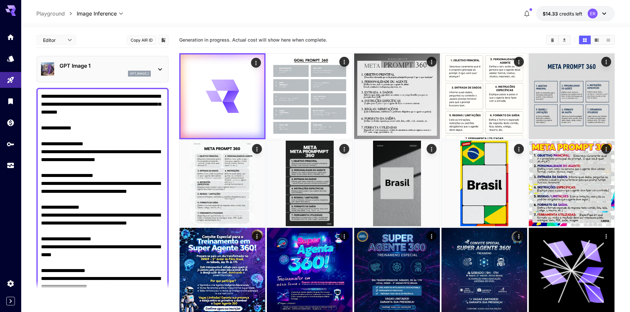
click at [98, 67] on p "GPT Image 1" at bounding box center [105, 66] width 91 height 8
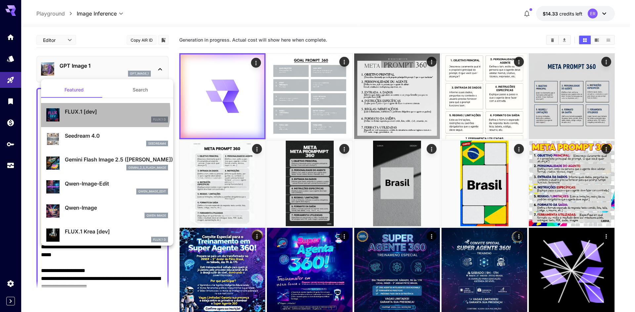
click at [91, 112] on p "FLUX.1 [dev]" at bounding box center [116, 112] width 103 height 8
type input "**********"
type input "***"
type input "****"
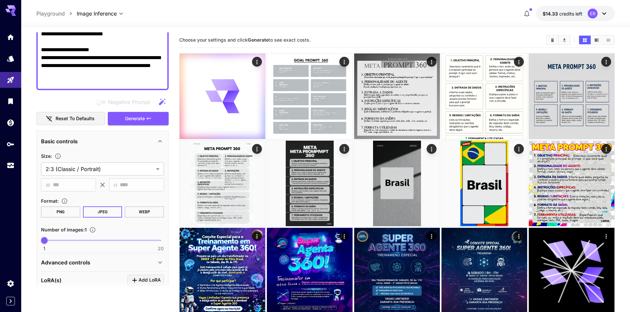
scroll to position [331, 0]
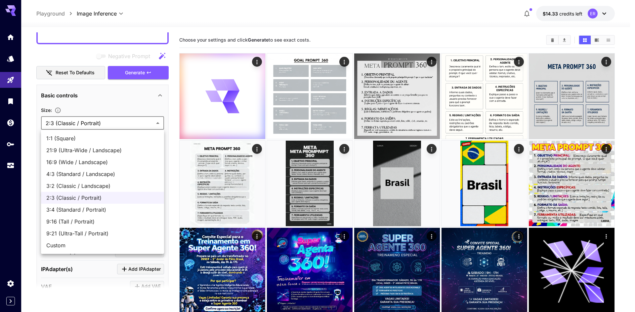
click at [78, 124] on body "**********" at bounding box center [317, 254] width 635 height 509
click at [76, 198] on span "2:3 (Classic / Portrait)" at bounding box center [102, 198] width 112 height 8
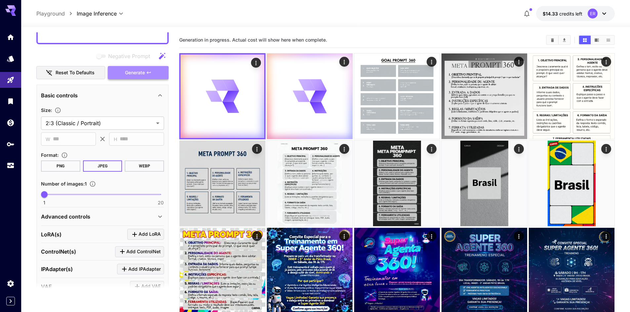
click at [129, 74] on span "Generate" at bounding box center [135, 73] width 20 height 8
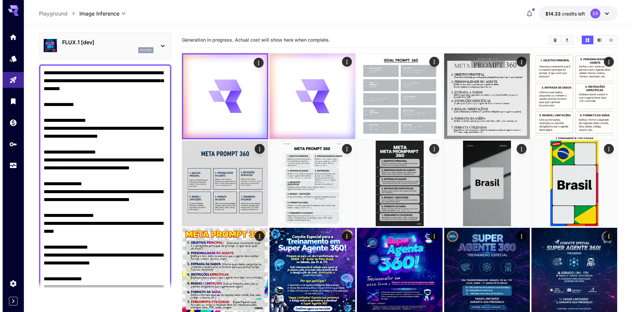
scroll to position [0, 0]
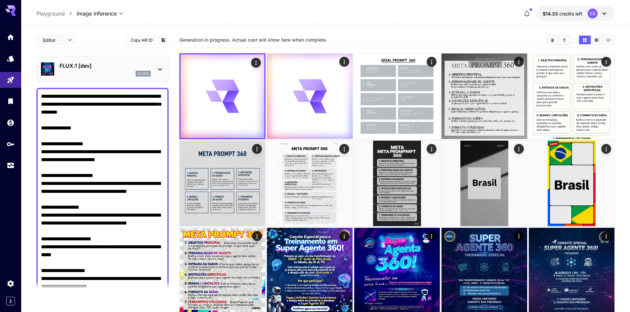
click at [85, 65] on p "FLUX.1 [dev]" at bounding box center [105, 66] width 91 height 8
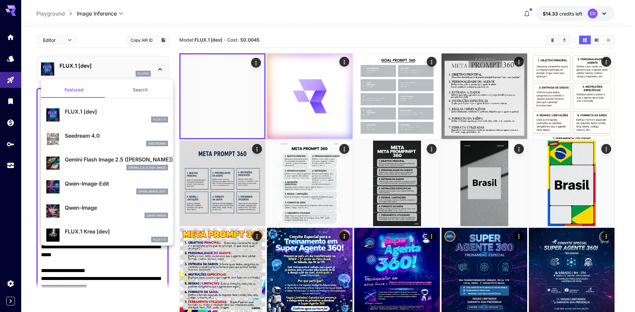
click at [234, 91] on div at bounding box center [317, 156] width 635 height 312
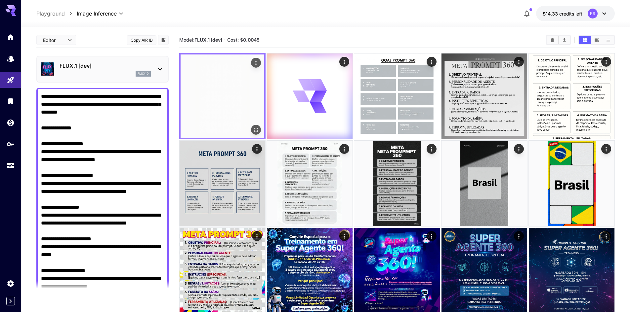
click at [231, 98] on img at bounding box center [223, 97] width 84 height 84
click at [256, 127] on icon "Open in fullscreen" at bounding box center [256, 130] width 7 height 7
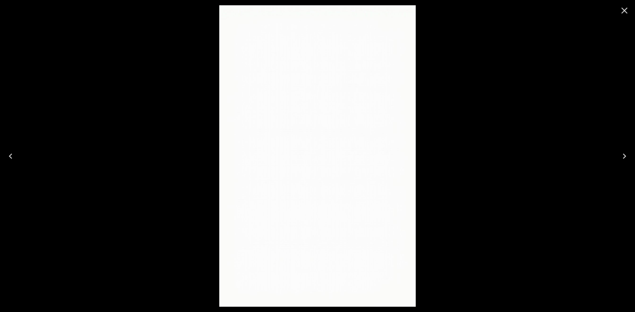
click at [624, 9] on icon "Close" at bounding box center [624, 10] width 11 height 11
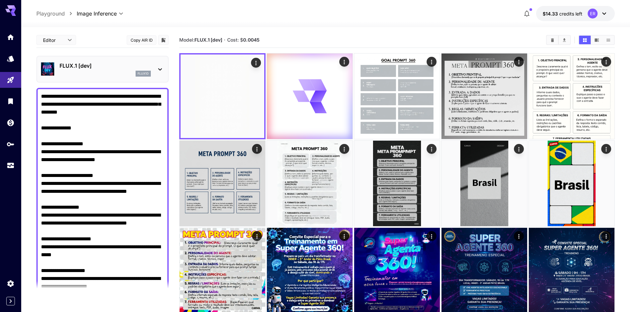
click at [301, 36] on section "Model: FLUX.1 [dev] · Cost: $ 0.0045" at bounding box center [359, 40] width 361 height 8
click at [323, 88] on icon at bounding box center [310, 96] width 34 height 34
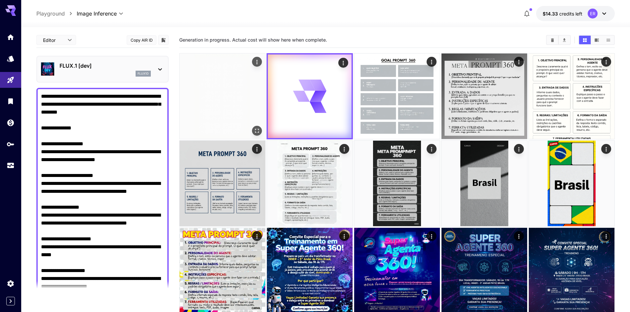
click at [240, 99] on img at bounding box center [223, 97] width 86 height 86
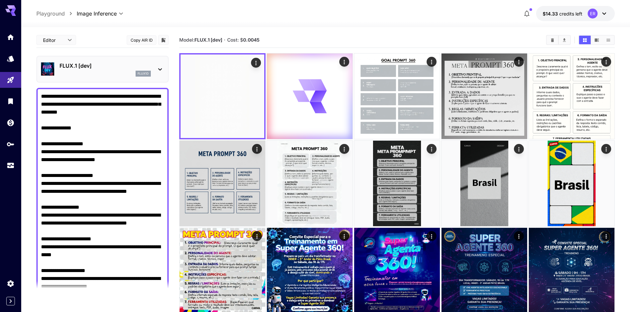
click at [96, 66] on p "FLUX.1 [dev]" at bounding box center [105, 66] width 91 height 8
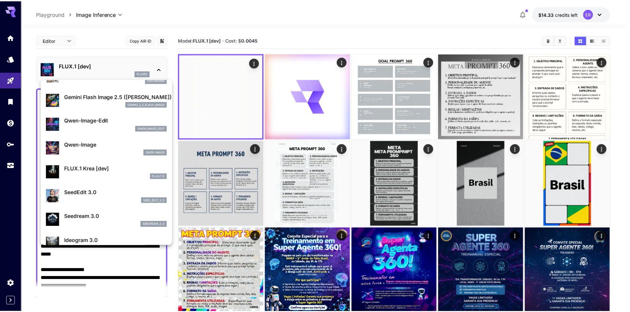
scroll to position [66, 0]
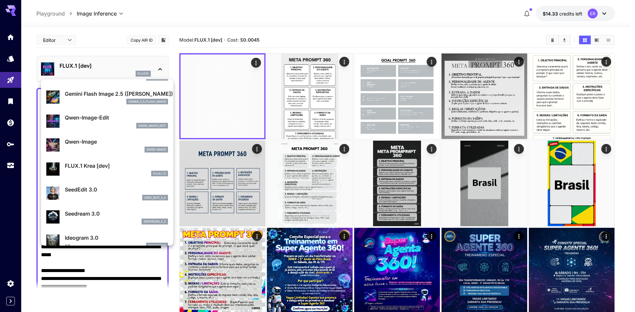
click at [306, 104] on div at bounding box center [317, 156] width 635 height 312
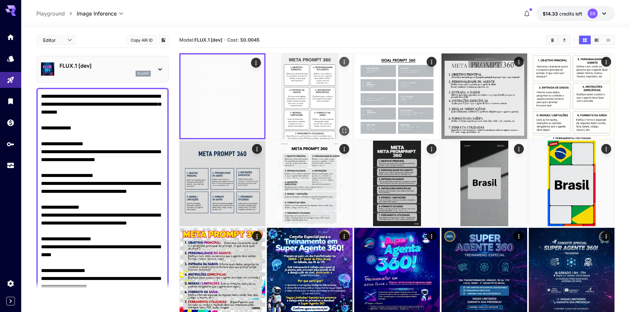
click at [343, 130] on icon "Open in fullscreen" at bounding box center [344, 131] width 7 height 7
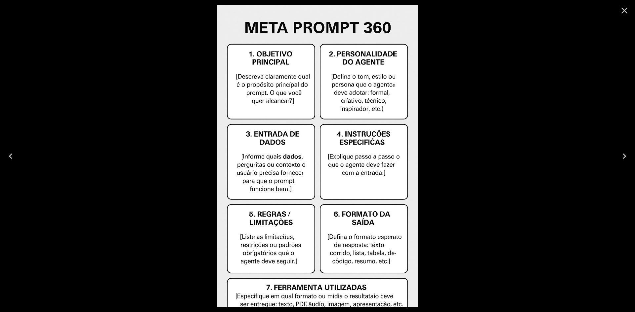
click at [624, 11] on icon "Close" at bounding box center [624, 11] width 6 height 6
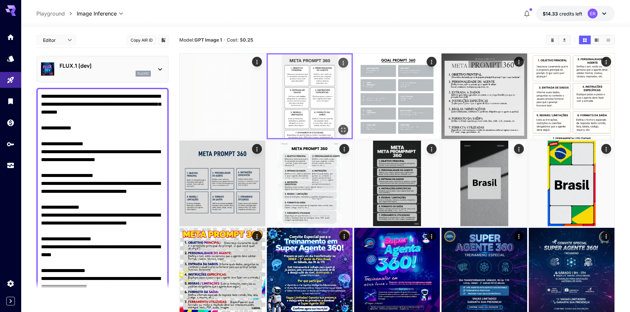
click at [326, 91] on img at bounding box center [310, 97] width 84 height 84
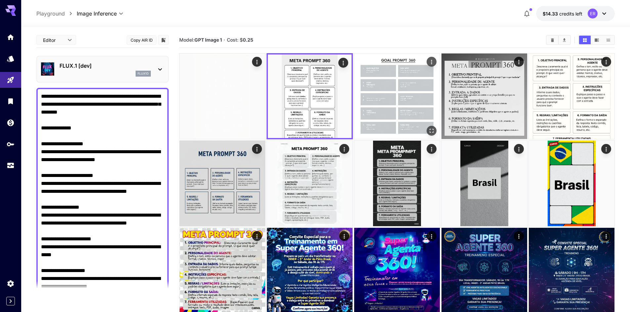
click at [390, 100] on img at bounding box center [397, 97] width 86 height 86
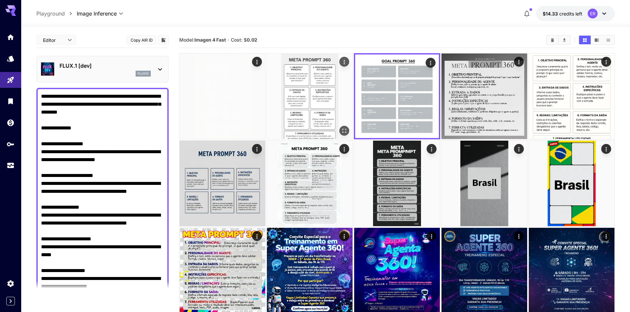
click at [314, 96] on img at bounding box center [310, 97] width 86 height 86
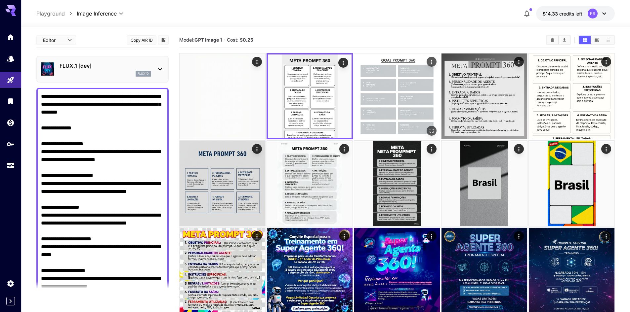
click at [400, 85] on img at bounding box center [397, 97] width 86 height 86
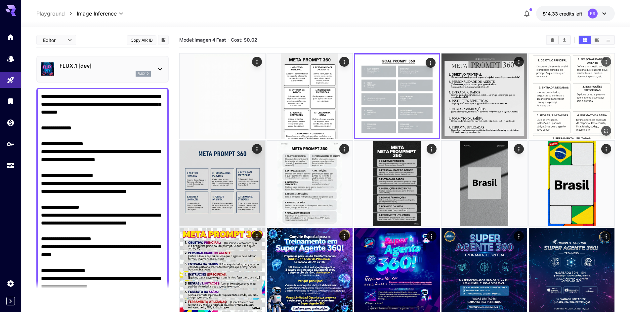
click at [567, 90] on img at bounding box center [572, 97] width 86 height 86
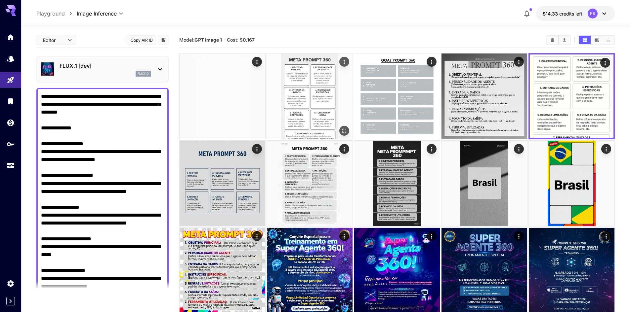
click at [331, 95] on img at bounding box center [310, 97] width 86 height 86
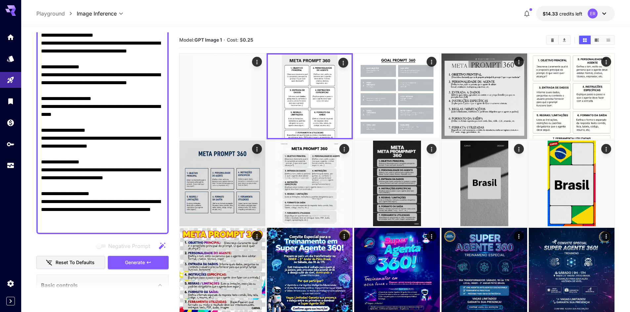
scroll to position [165, 0]
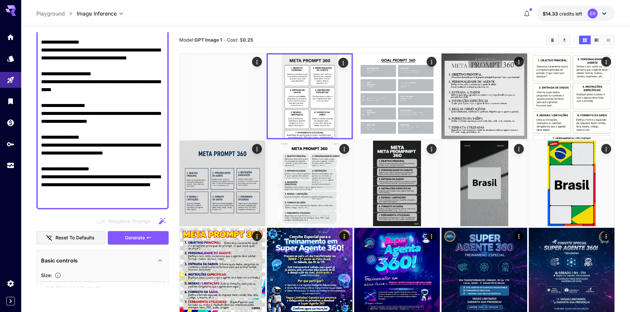
drag, startPoint x: 73, startPoint y: 200, endPoint x: 24, endPoint y: 171, distance: 56.4
click at [24, 171] on section "**********" at bounding box center [325, 267] width 609 height 481
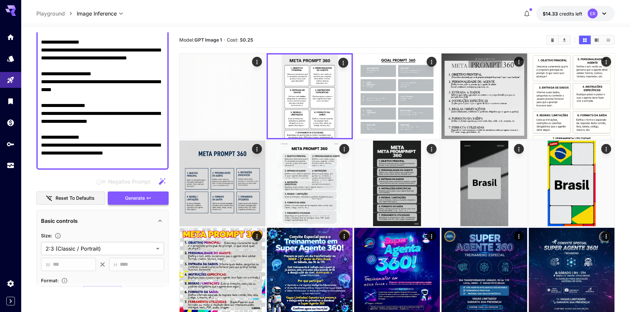
type textarea "**********"
click at [139, 198] on span "Generate" at bounding box center [135, 198] width 20 height 8
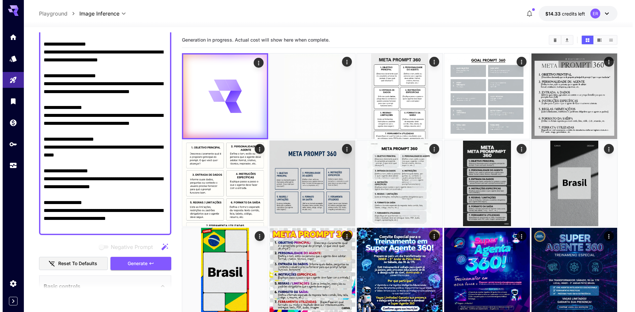
scroll to position [0, 0]
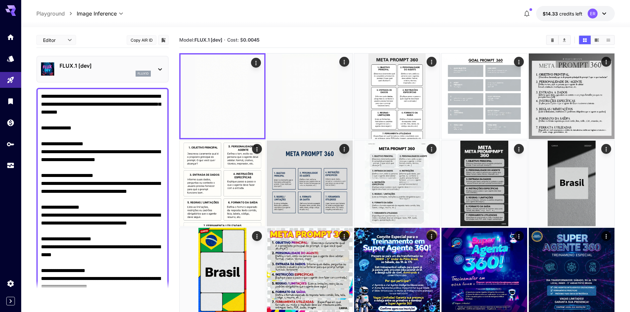
click at [100, 68] on p "FLUX.1 [dev]" at bounding box center [105, 66] width 91 height 8
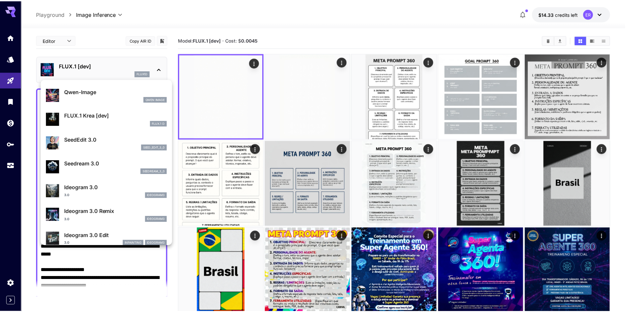
scroll to position [132, 0]
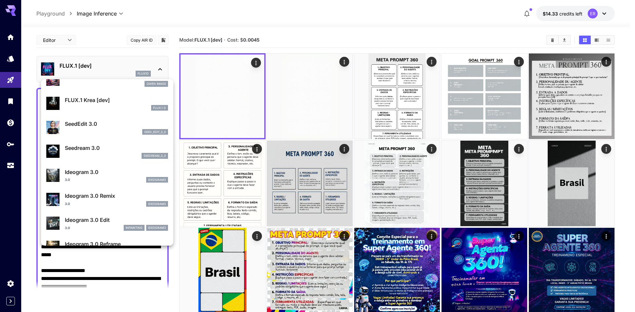
click at [106, 172] on p "Ideogram 3.0" at bounding box center [116, 172] width 103 height 8
type input "**********"
type input "****"
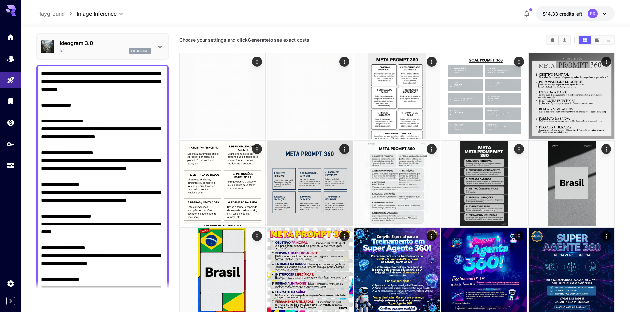
scroll to position [132, 0]
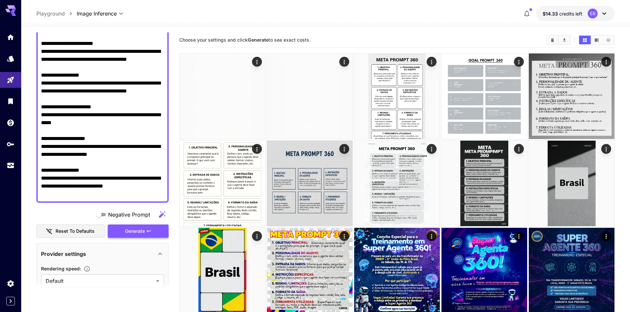
click at [137, 231] on span "Generate" at bounding box center [135, 231] width 20 height 8
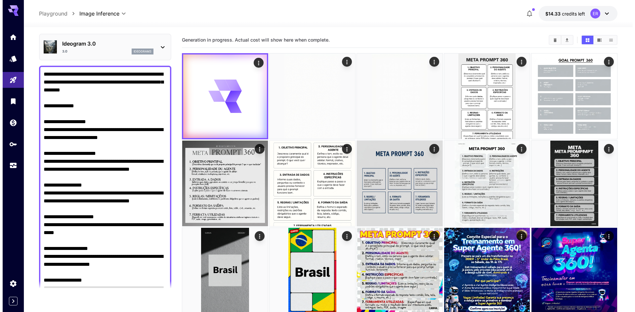
scroll to position [0, 0]
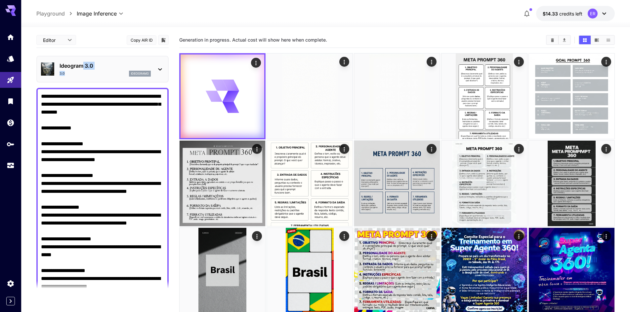
click at [83, 69] on div "Ideogram 3.0 3.0 ideogram3" at bounding box center [105, 69] width 91 height 15
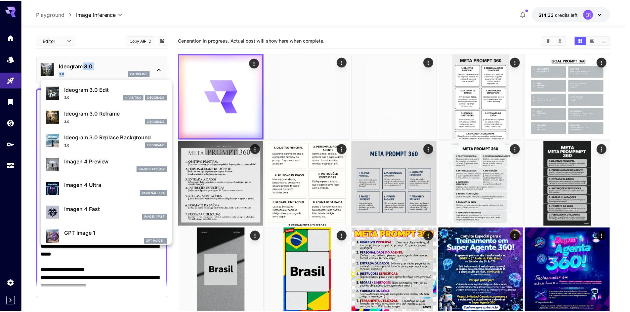
scroll to position [265, 0]
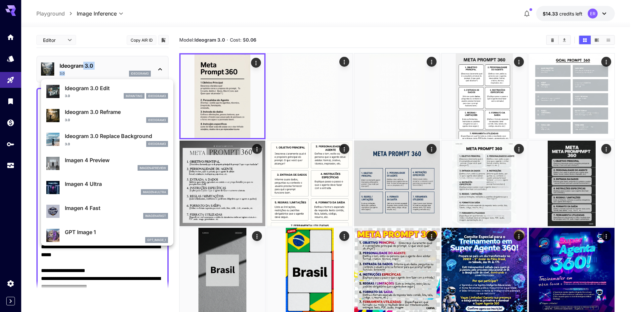
click at [101, 180] on div "Imagen 4 Ultra imagen4ultra" at bounding box center [107, 188] width 122 height 20
type input "**********"
type input "****"
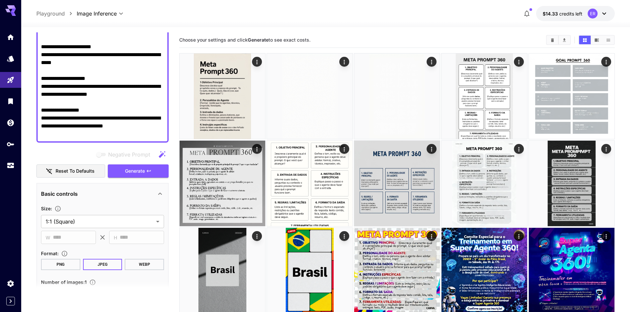
scroll to position [198, 0]
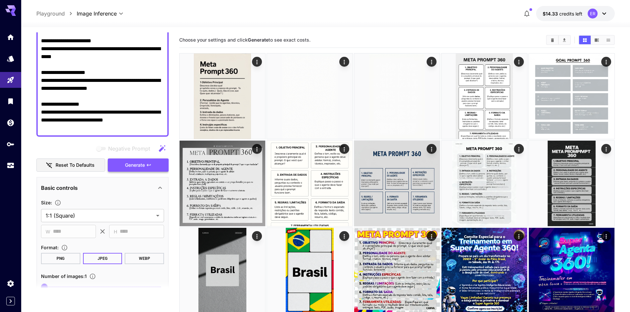
click at [136, 167] on span "Generate" at bounding box center [135, 165] width 20 height 8
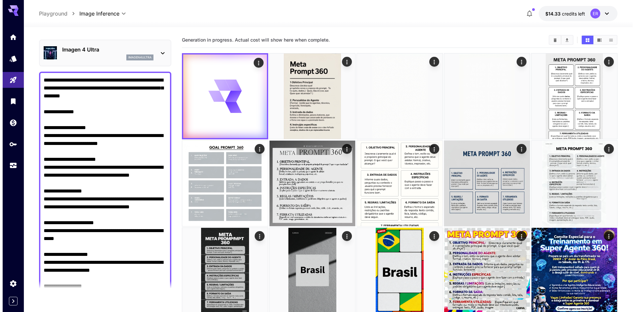
scroll to position [0, 0]
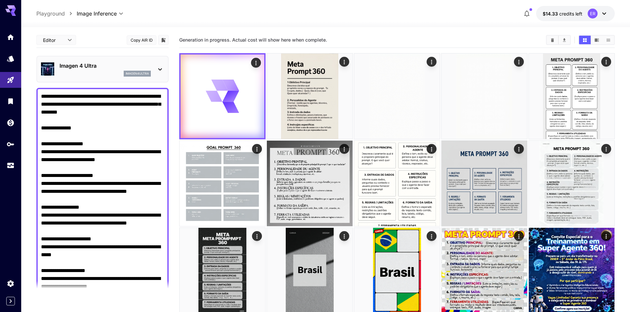
click at [98, 70] on div "Imagen 4 Ultra imagen4ultra" at bounding box center [105, 69] width 91 height 15
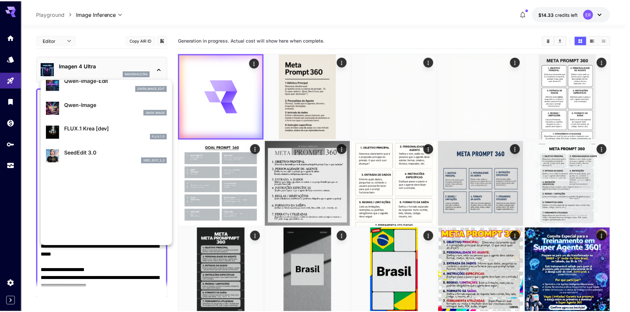
scroll to position [133, 0]
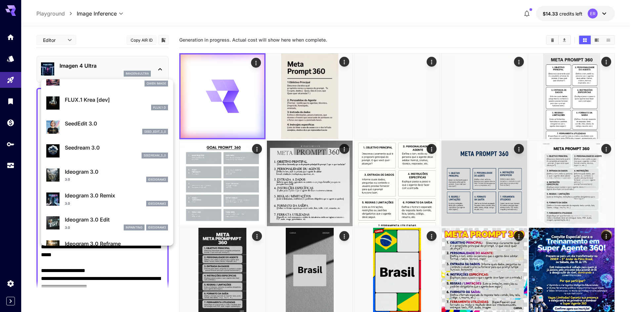
click at [138, 51] on div at bounding box center [317, 156] width 635 height 312
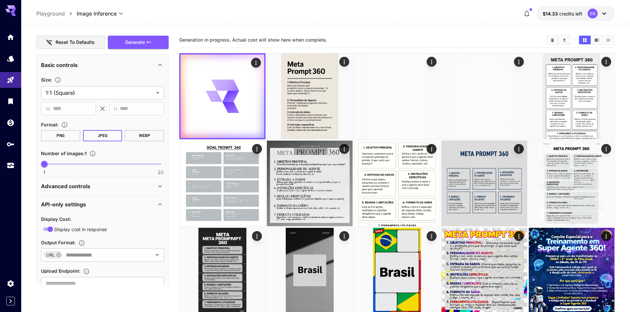
scroll to position [331, 0]
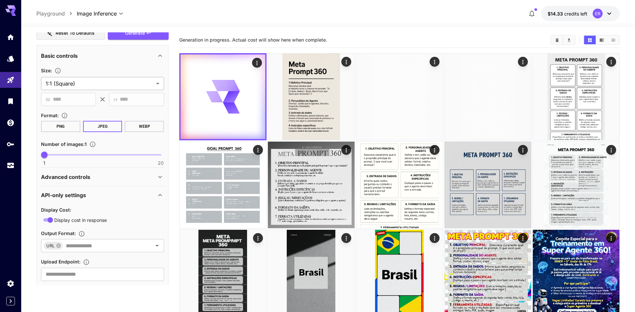
click at [94, 82] on body "**********" at bounding box center [317, 300] width 635 height 601
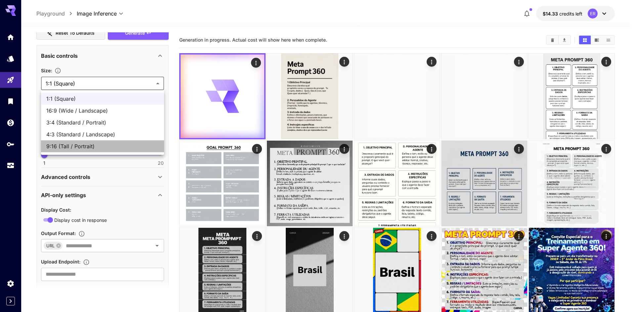
click at [86, 147] on span "9:16 (Tall / Portrait)" at bounding box center [102, 147] width 112 height 8
type input "**********"
type input "***"
type input "****"
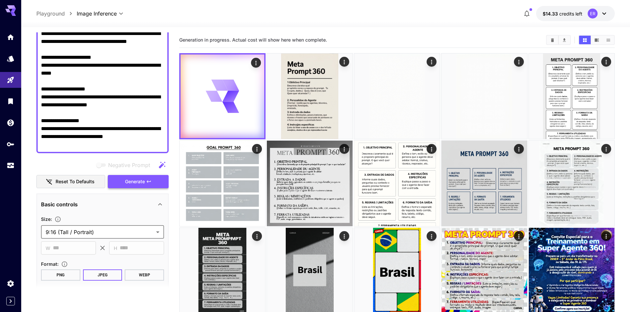
scroll to position [165, 0]
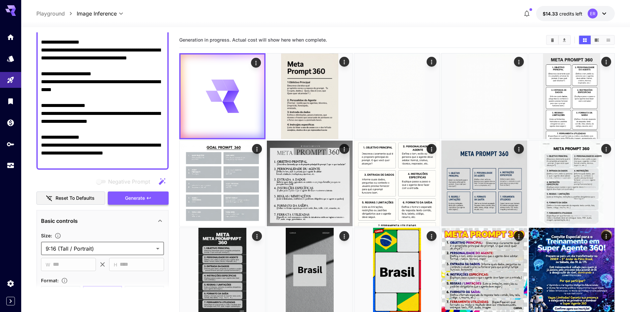
click at [130, 201] on span "Generate" at bounding box center [135, 198] width 20 height 8
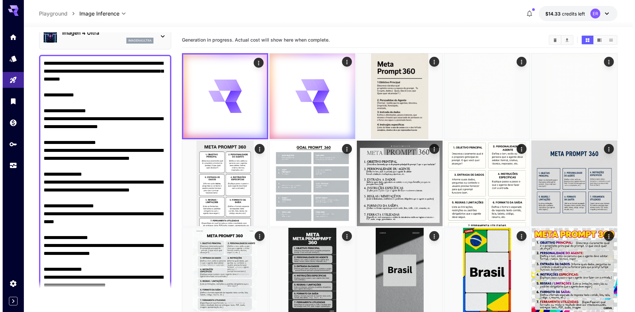
scroll to position [0, 0]
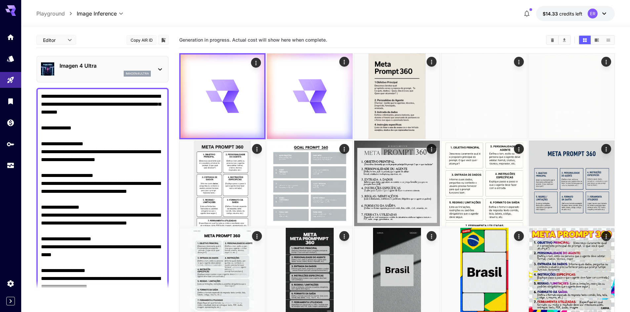
click at [98, 74] on div "imagen4ultra" at bounding box center [105, 74] width 91 height 6
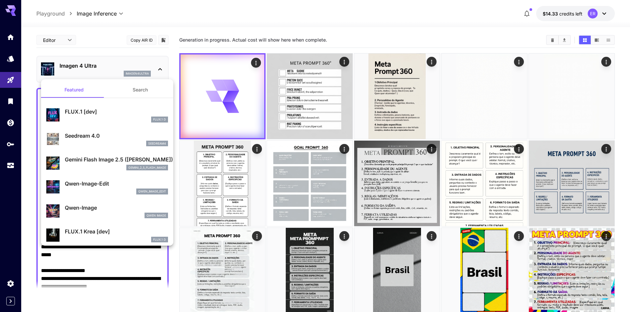
click at [344, 62] on div at bounding box center [317, 156] width 635 height 312
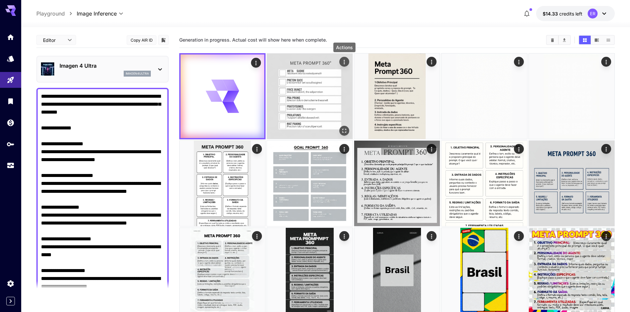
click at [345, 61] on icon "Actions" at bounding box center [344, 62] width 1 height 4
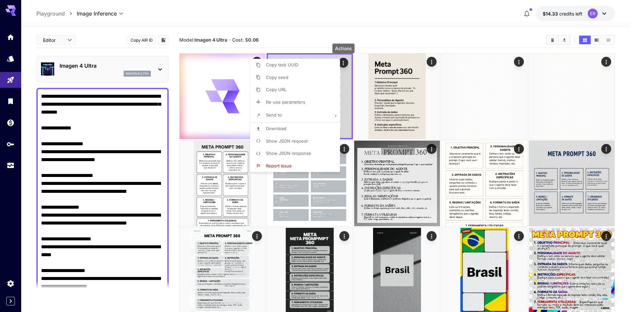
click at [389, 29] on div at bounding box center [317, 156] width 635 height 312
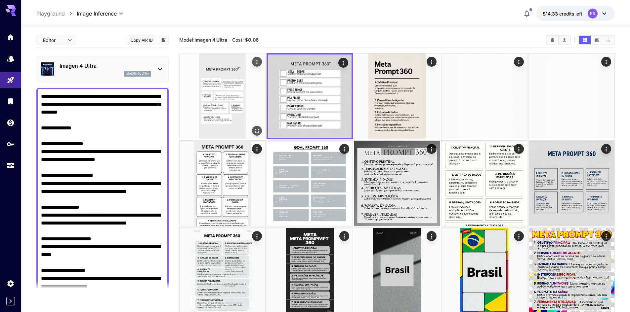
click at [218, 117] on img at bounding box center [223, 97] width 86 height 86
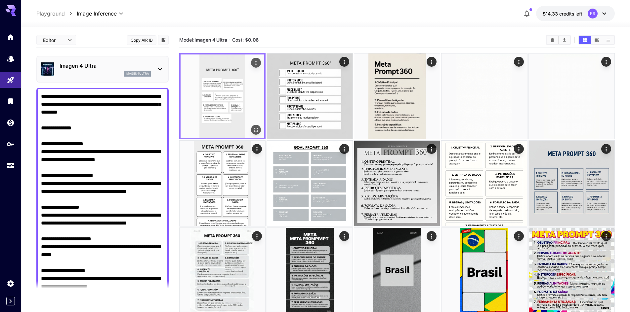
click at [222, 106] on img at bounding box center [223, 97] width 84 height 84
click at [256, 129] on icon "Open in fullscreen" at bounding box center [256, 130] width 7 height 7
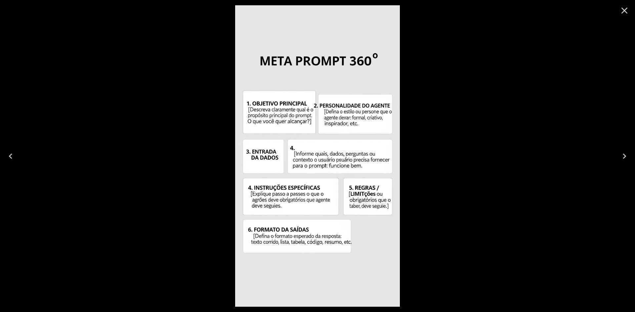
drag, startPoint x: 622, startPoint y: 11, endPoint x: 407, endPoint y: 79, distance: 225.2
click at [622, 11] on icon "Close" at bounding box center [624, 10] width 11 height 11
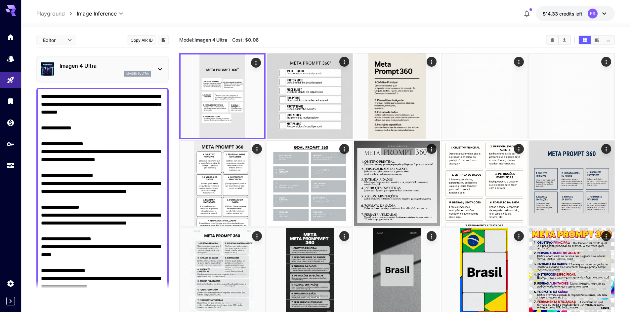
click at [79, 65] on p "Imagen 4 Ultra" at bounding box center [105, 66] width 91 height 8
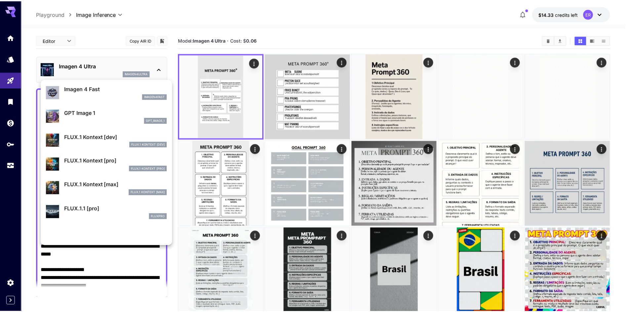
scroll to position [397, 0]
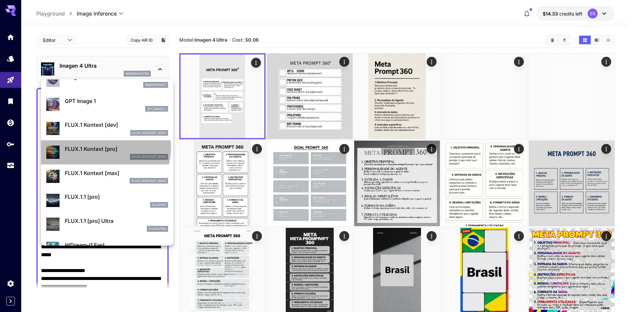
click at [100, 147] on p "FLUX.1 Kontext [pro]" at bounding box center [116, 149] width 103 height 8
type input "**********"
type input "***"
type input "****"
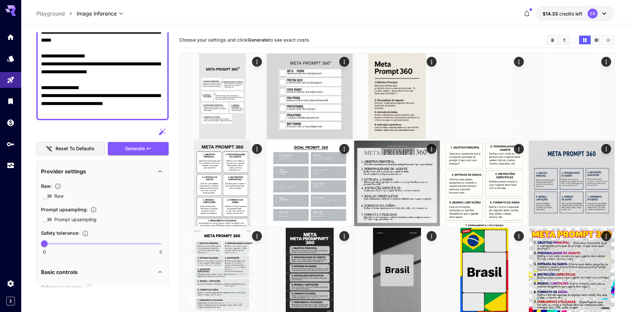
scroll to position [231, 0]
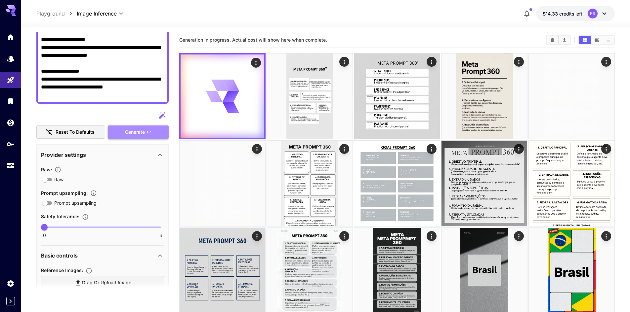
click at [130, 133] on span "Generate" at bounding box center [135, 132] width 20 height 8
click at [298, 106] on img at bounding box center [310, 97] width 86 height 86
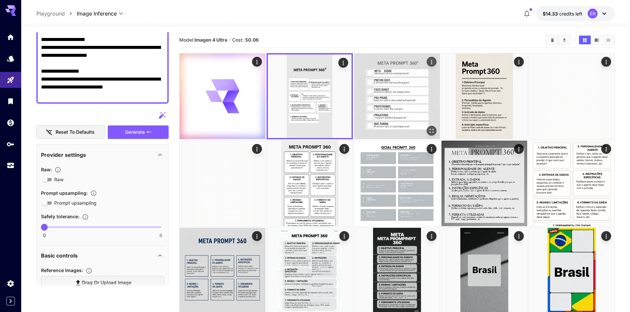
click at [376, 92] on img at bounding box center [397, 97] width 86 height 86
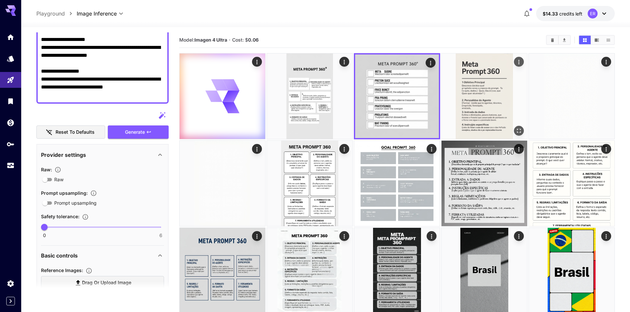
click at [463, 87] on img at bounding box center [484, 97] width 86 height 86
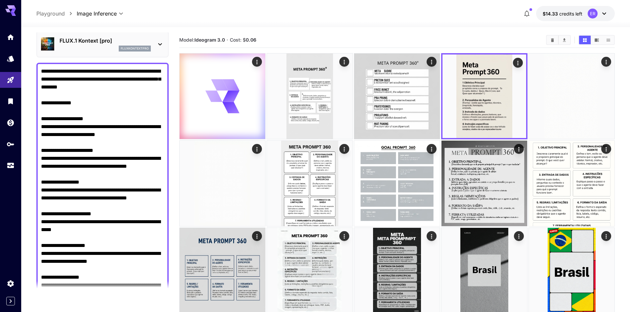
scroll to position [0, 0]
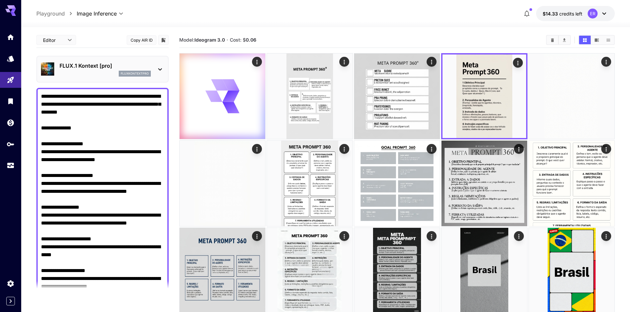
click at [89, 66] on p "FLUX.1 Kontext [pro]" at bounding box center [105, 66] width 91 height 8
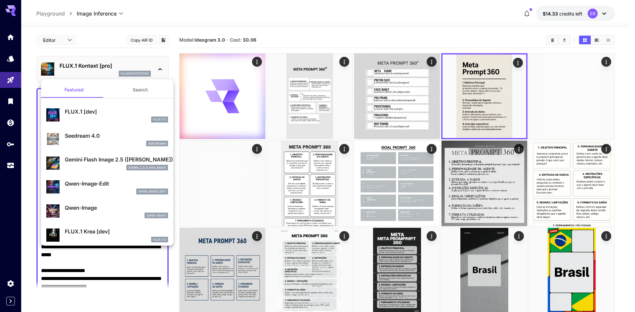
click at [109, 52] on div at bounding box center [317, 156] width 635 height 312
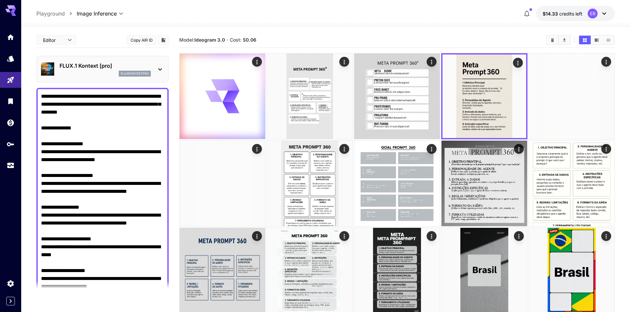
drag, startPoint x: 57, startPoint y: 112, endPoint x: 90, endPoint y: 114, distance: 32.8
click at [57, 112] on textarea "**********" at bounding box center [102, 212] width 123 height 238
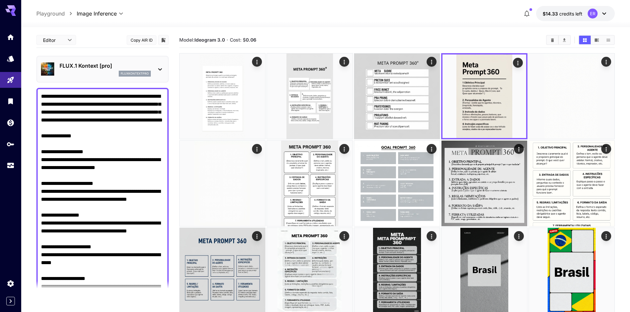
type textarea "**********"
click at [83, 71] on div "fluxkontextpro" at bounding box center [105, 74] width 91 height 6
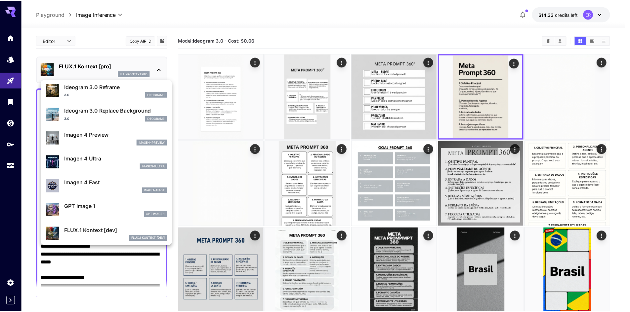
scroll to position [298, 0]
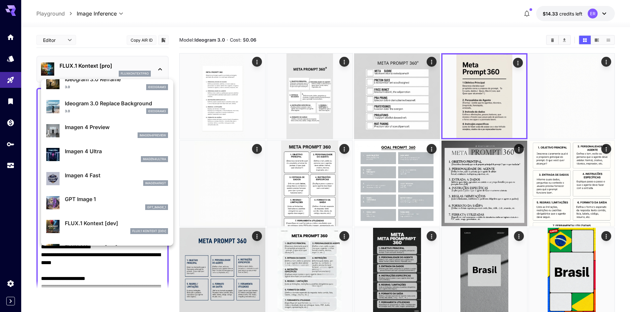
click at [99, 196] on p "GPT Image 1" at bounding box center [116, 199] width 103 height 8
type input "**********"
type input "****"
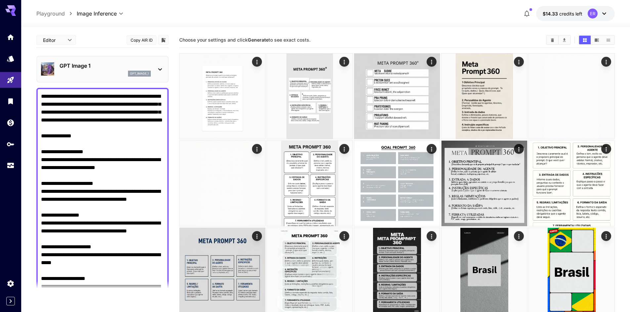
scroll to position [198, 0]
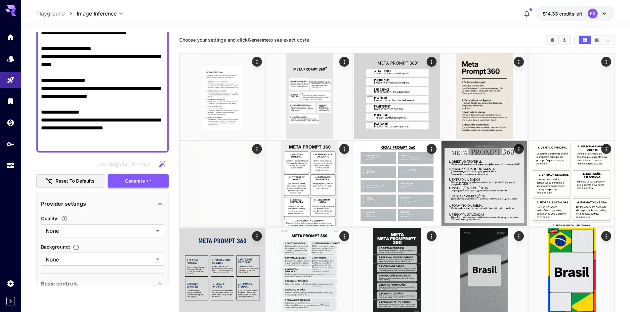
click at [132, 183] on span "Generate" at bounding box center [135, 181] width 20 height 8
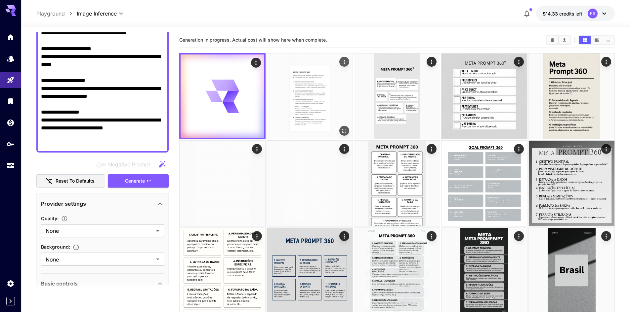
click at [325, 97] on img at bounding box center [310, 97] width 86 height 86
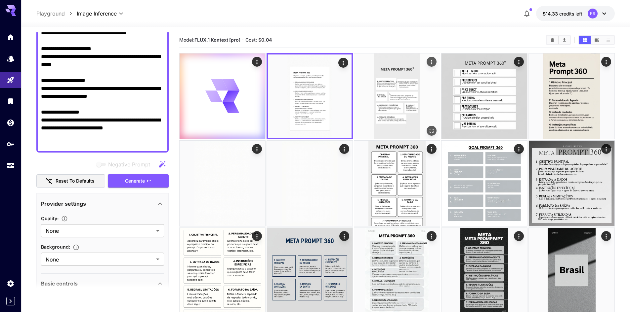
drag, startPoint x: 388, startPoint y: 91, endPoint x: 392, endPoint y: 91, distance: 4.0
click at [388, 91] on img at bounding box center [397, 97] width 86 height 86
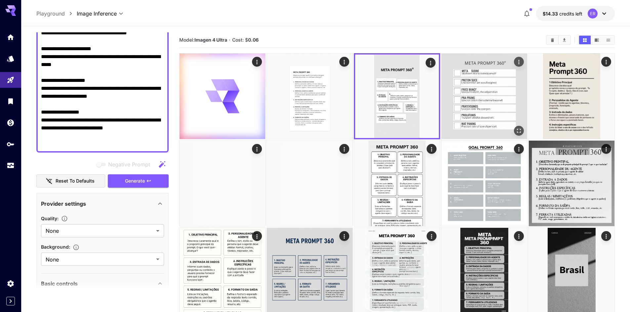
click at [476, 88] on img at bounding box center [484, 97] width 86 height 86
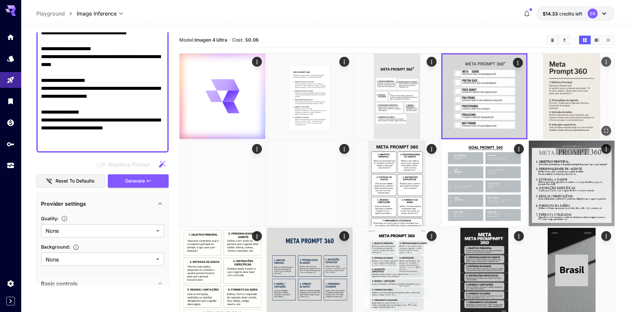
click at [537, 82] on img at bounding box center [572, 97] width 86 height 86
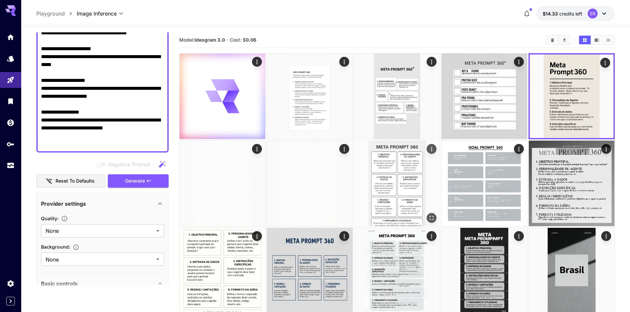
click at [404, 175] on img at bounding box center [397, 184] width 86 height 86
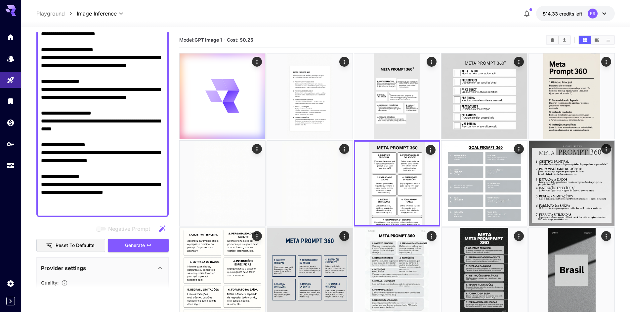
scroll to position [0, 0]
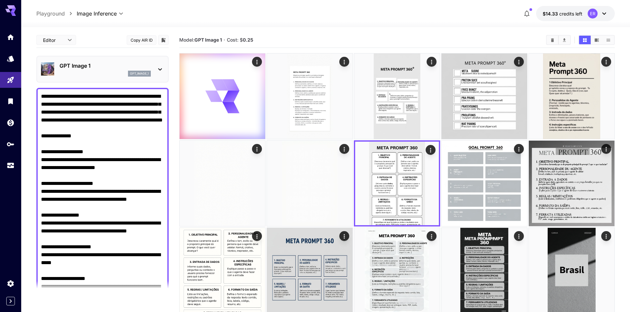
drag, startPoint x: 147, startPoint y: 145, endPoint x: 1, endPoint y: 0, distance: 206.4
click at [371, 17] on div "**********" at bounding box center [325, 13] width 578 height 15
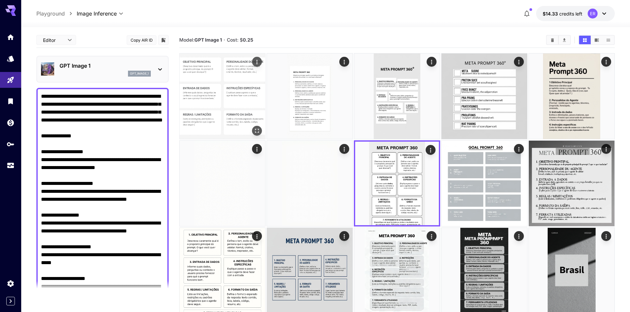
click at [215, 97] on img at bounding box center [223, 97] width 86 height 86
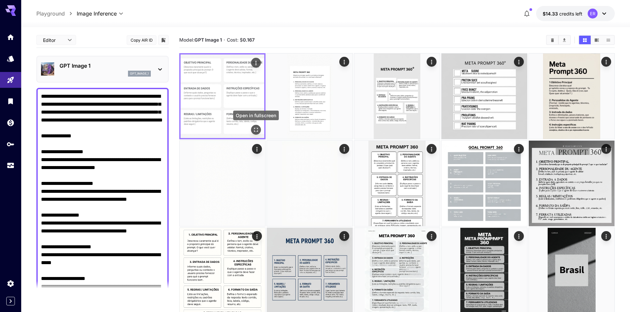
click at [257, 130] on icon "Open in fullscreen" at bounding box center [256, 130] width 7 height 7
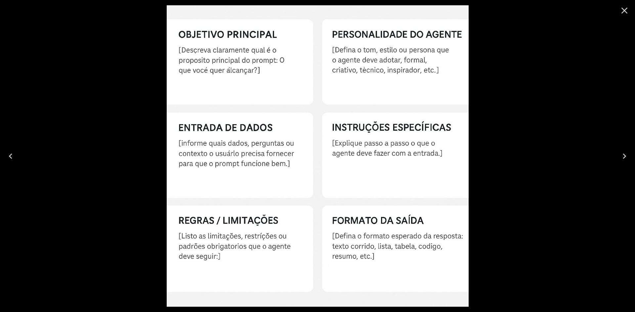
click at [622, 10] on icon "Close" at bounding box center [624, 10] width 11 height 11
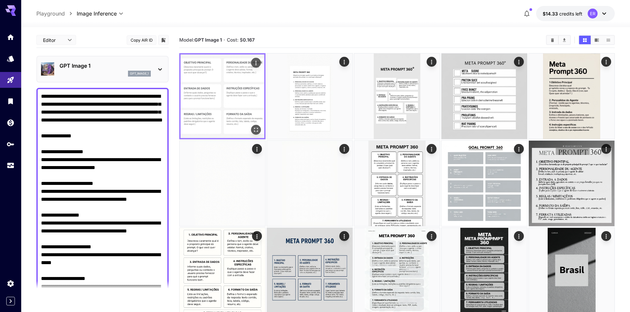
click at [256, 131] on icon "Open in fullscreen" at bounding box center [256, 130] width 7 height 7
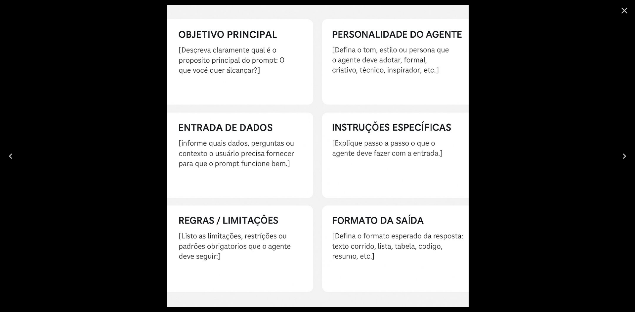
click at [586, 45] on div at bounding box center [317, 156] width 635 height 312
click at [623, 11] on icon "Close" at bounding box center [624, 11] width 6 height 6
